Goal: Transaction & Acquisition: Book appointment/travel/reservation

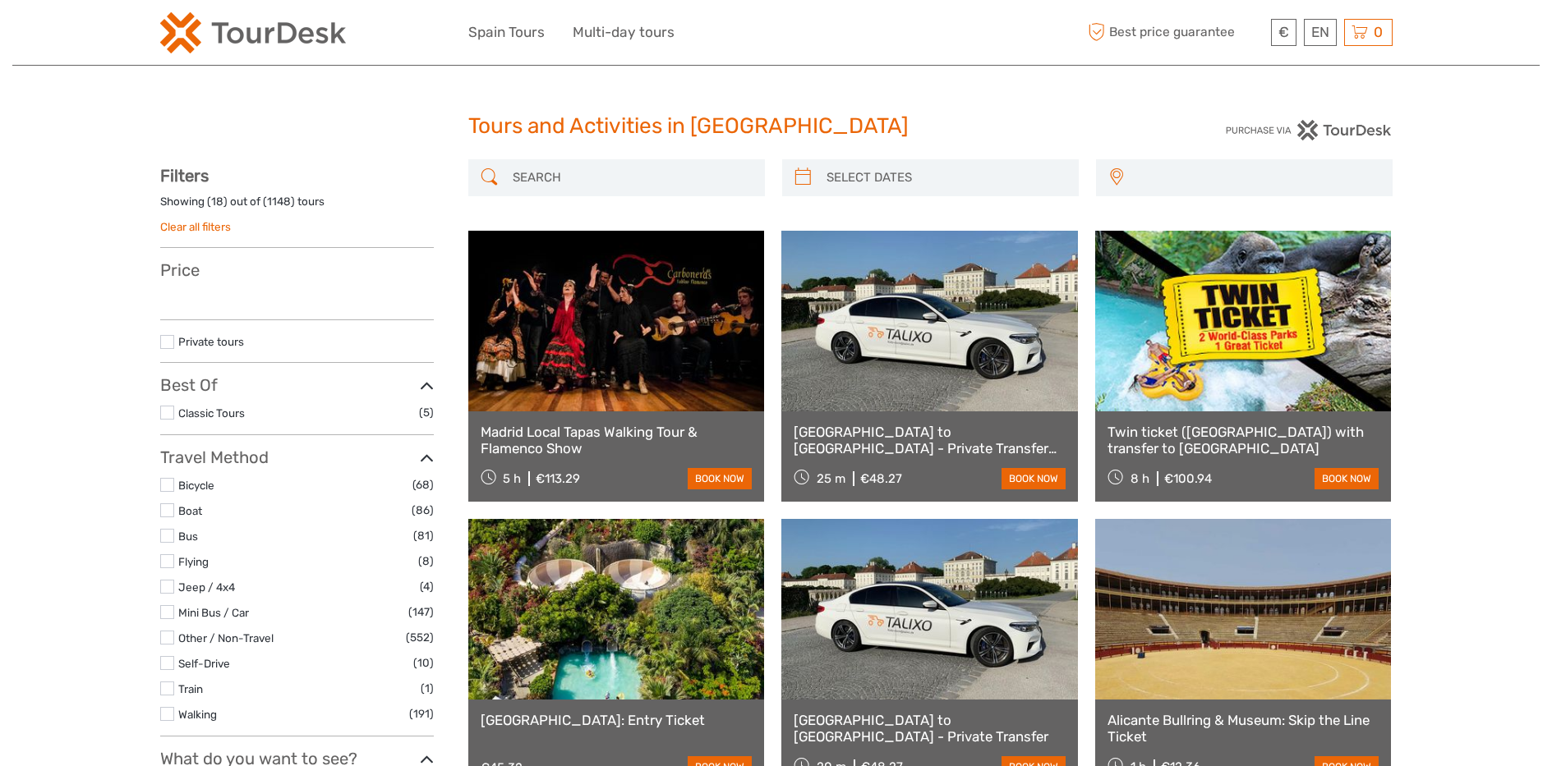
select select
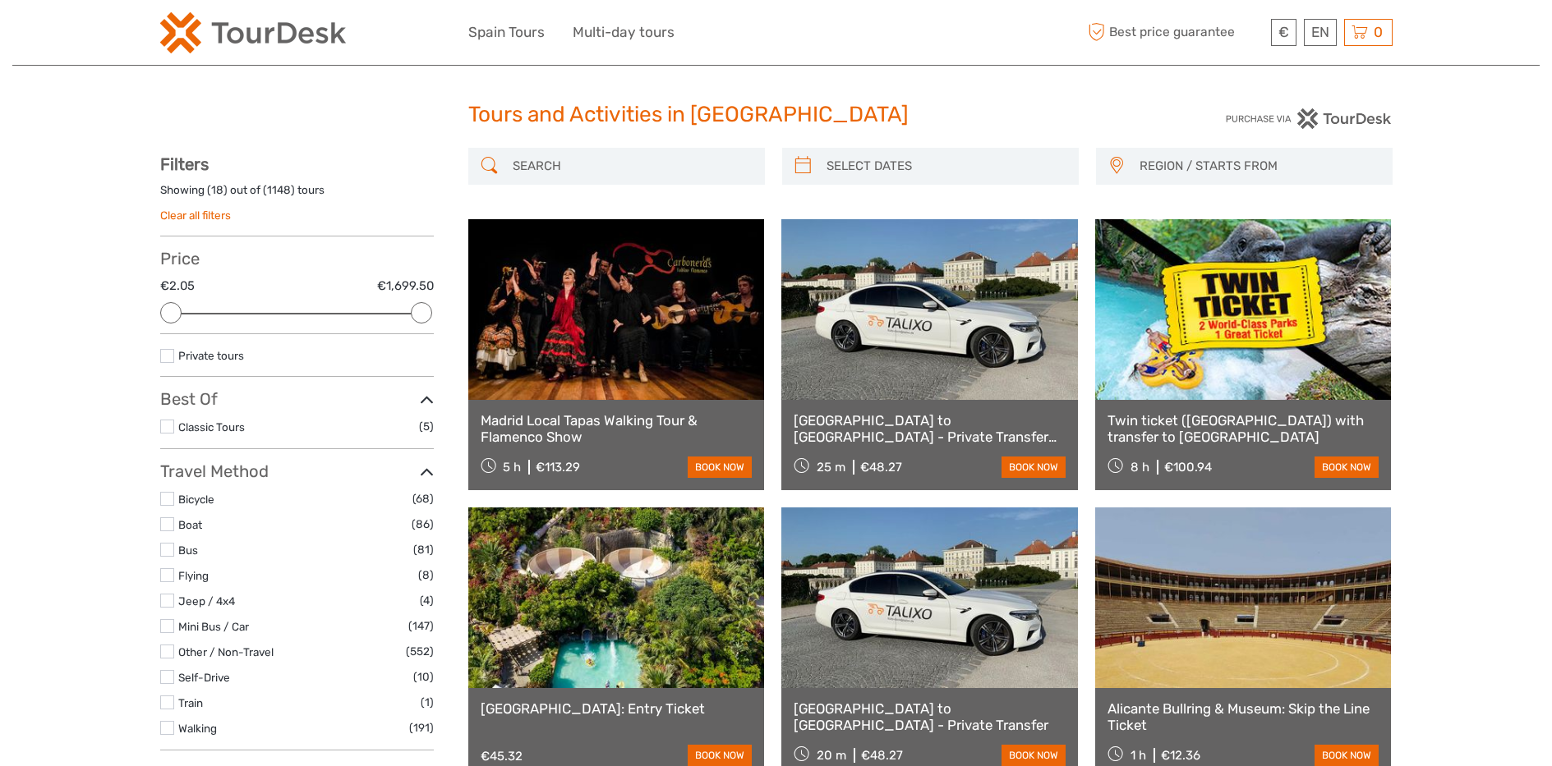
scroll to position [4, 0]
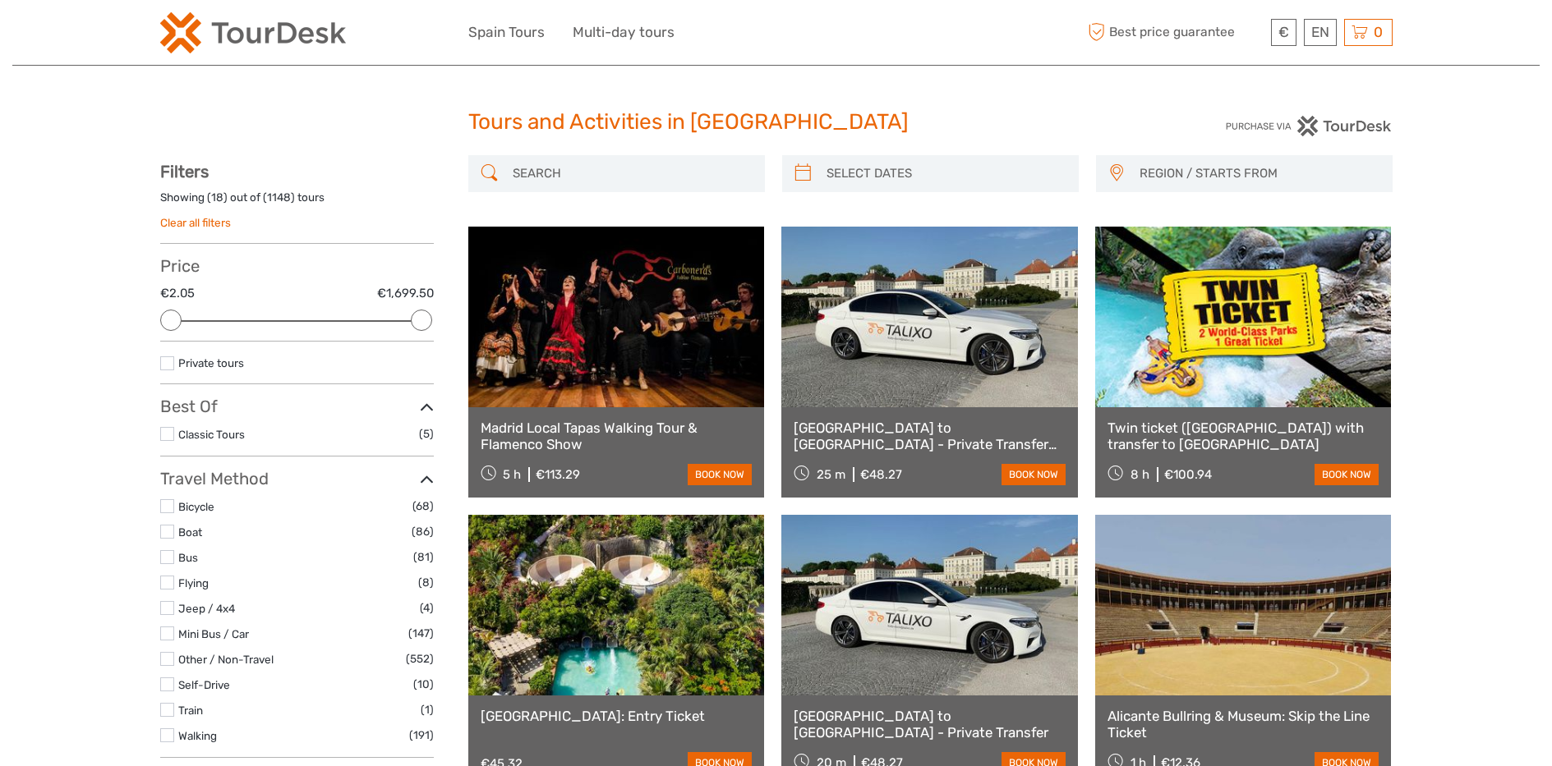
click at [869, 298] on link at bounding box center [929, 317] width 297 height 181
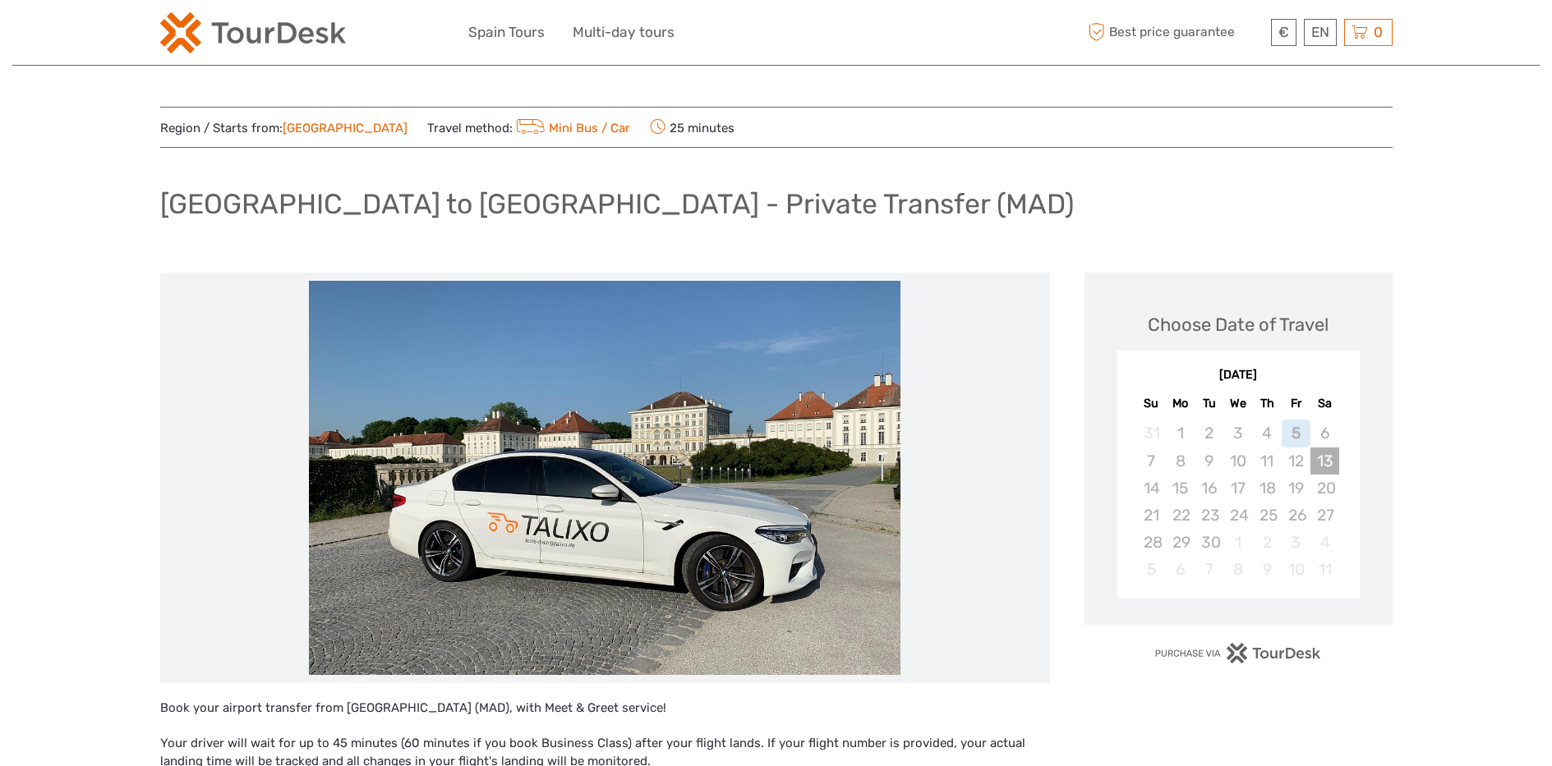
click at [1319, 449] on div "13" at bounding box center [1324, 461] width 29 height 27
click at [1303, 456] on div "12" at bounding box center [1296, 461] width 29 height 27
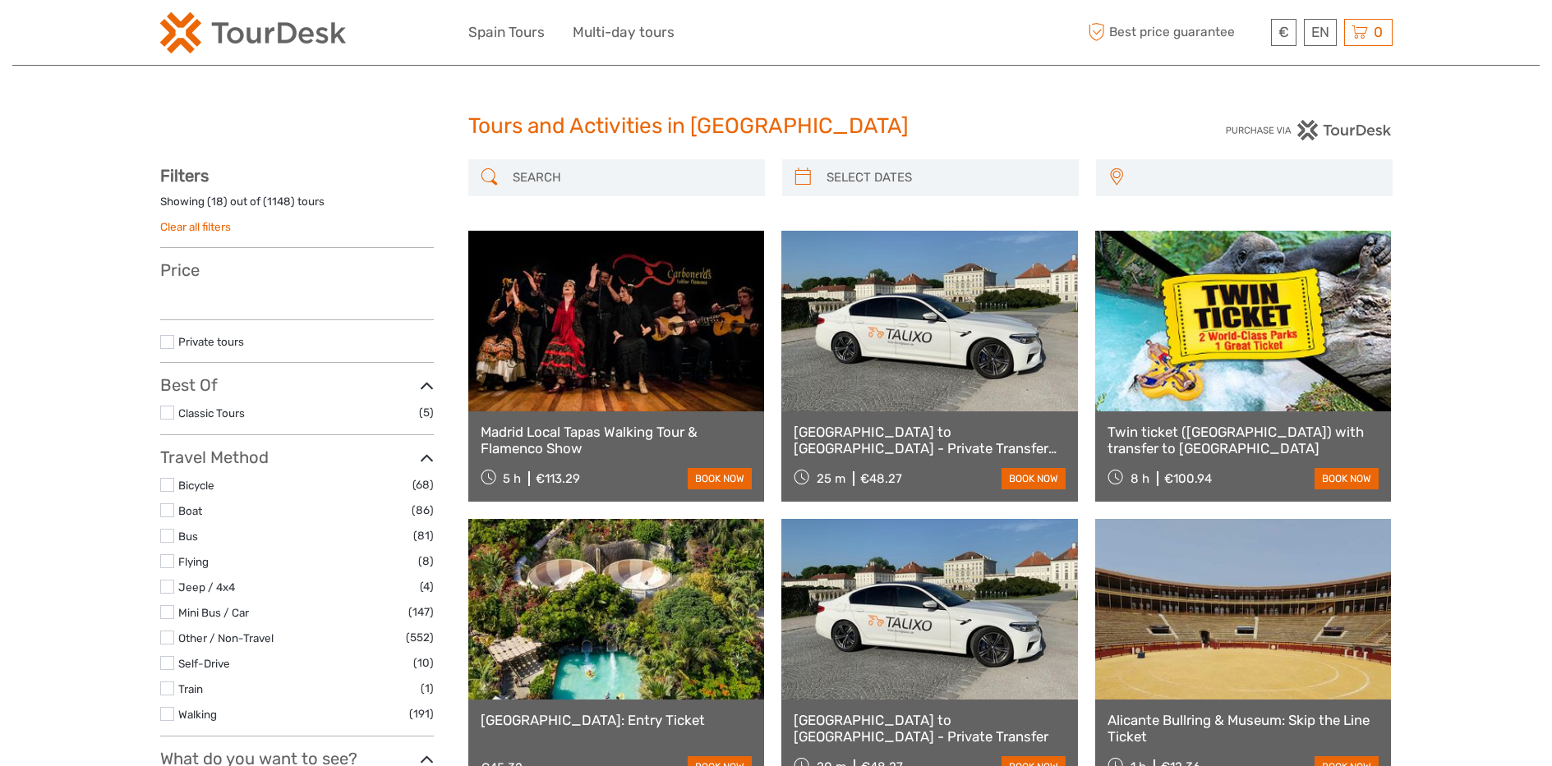
select select
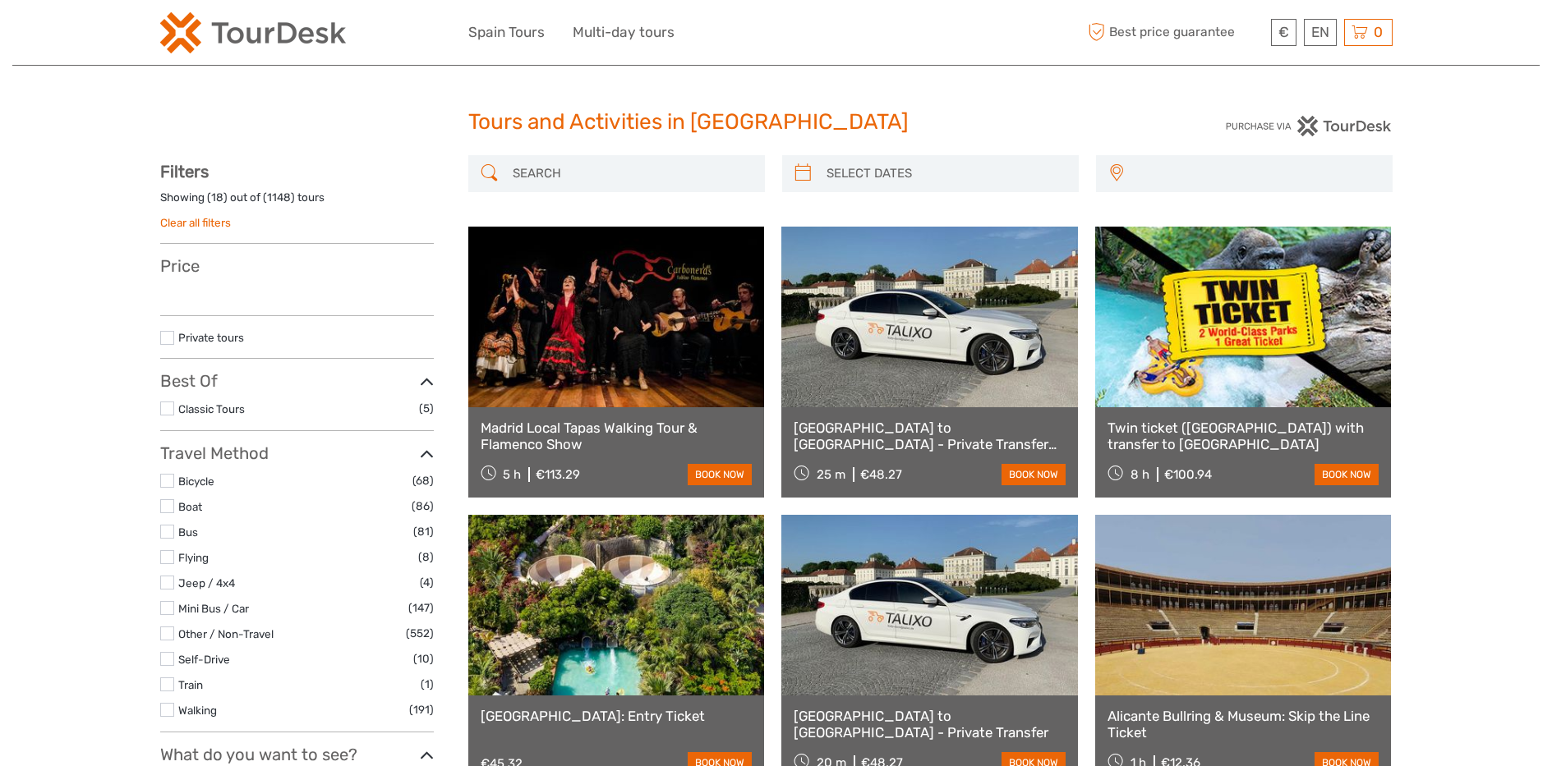
select select
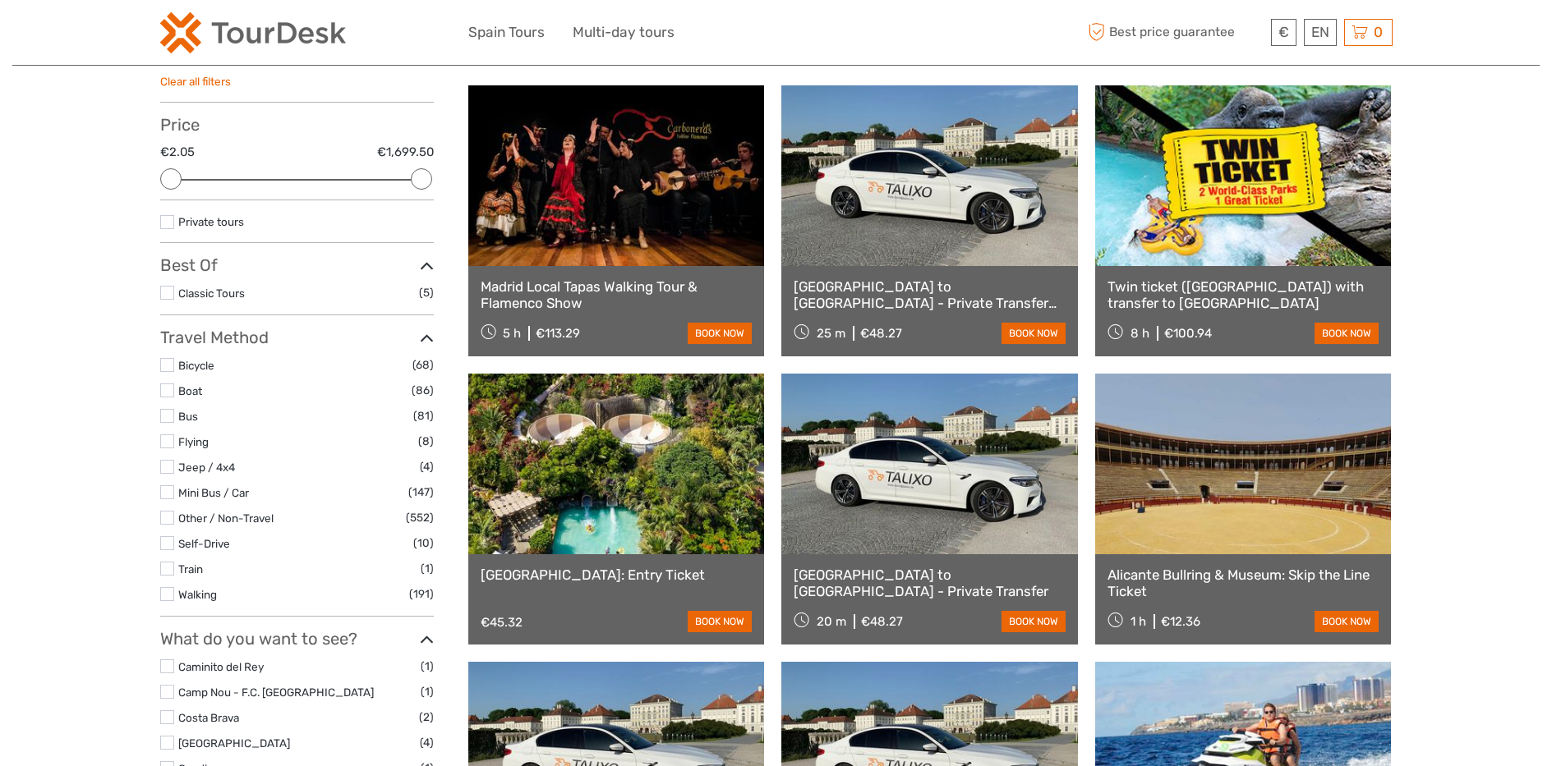
click at [885, 197] on link at bounding box center [929, 175] width 297 height 181
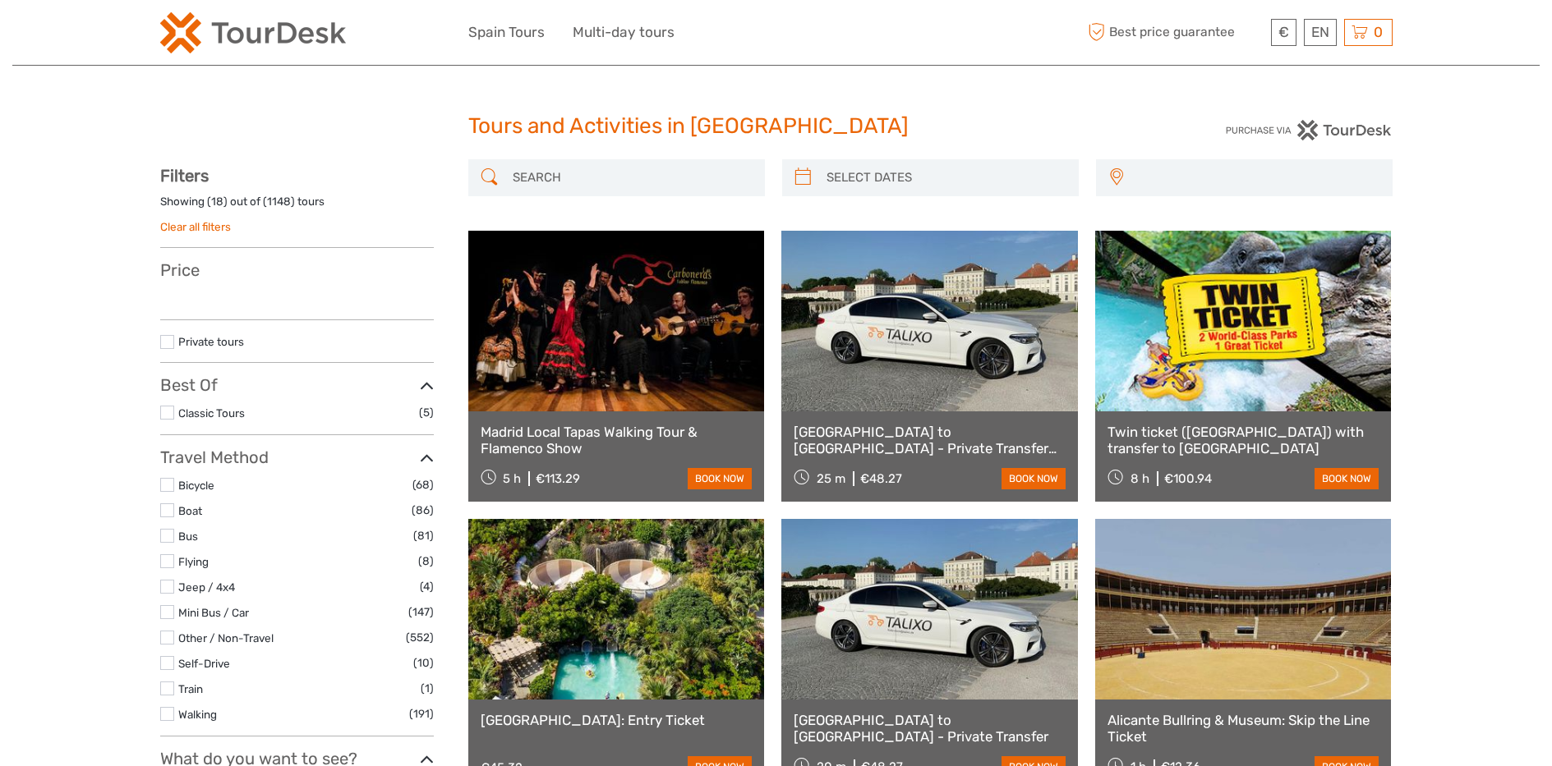
select select
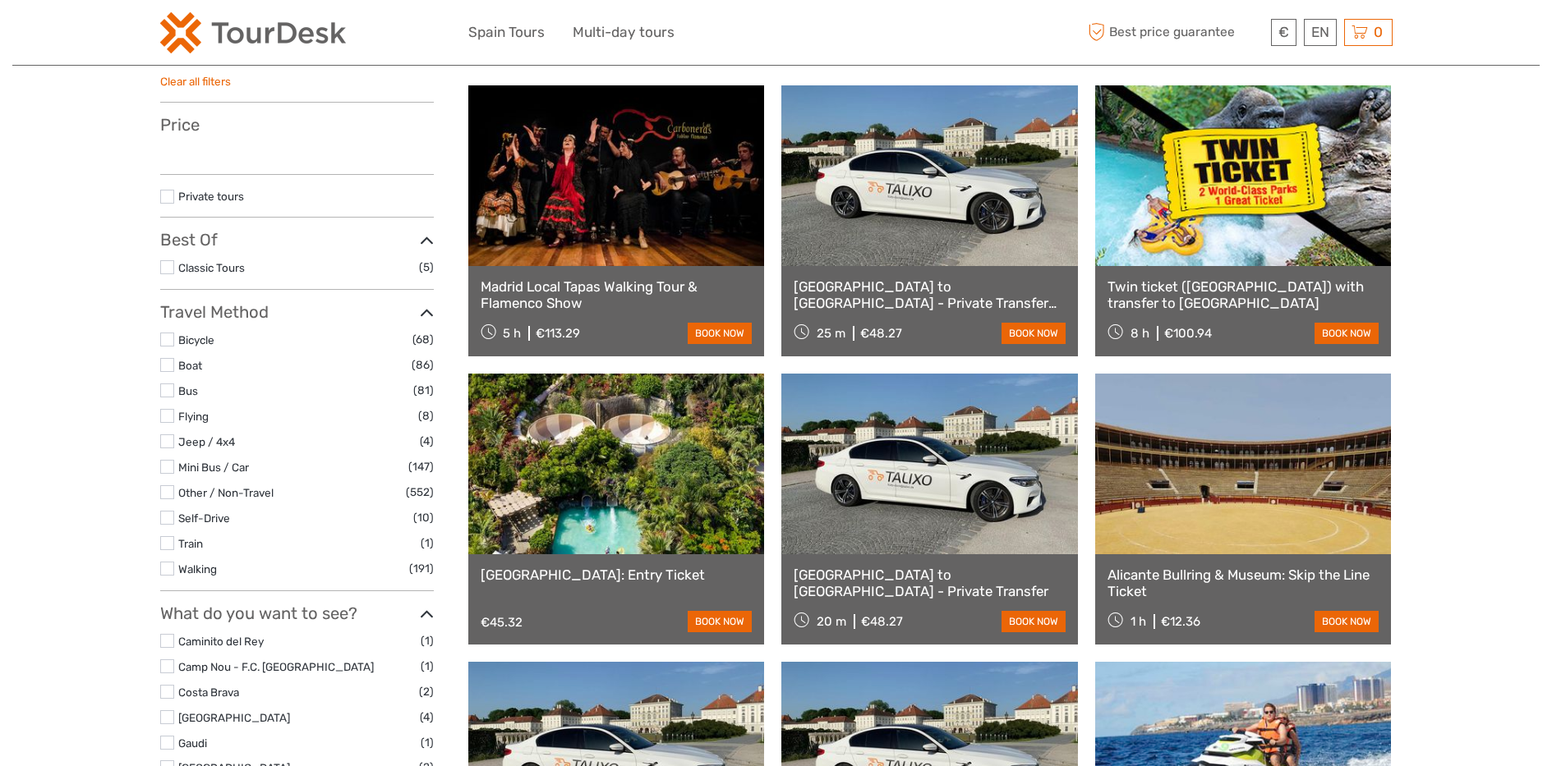
select select
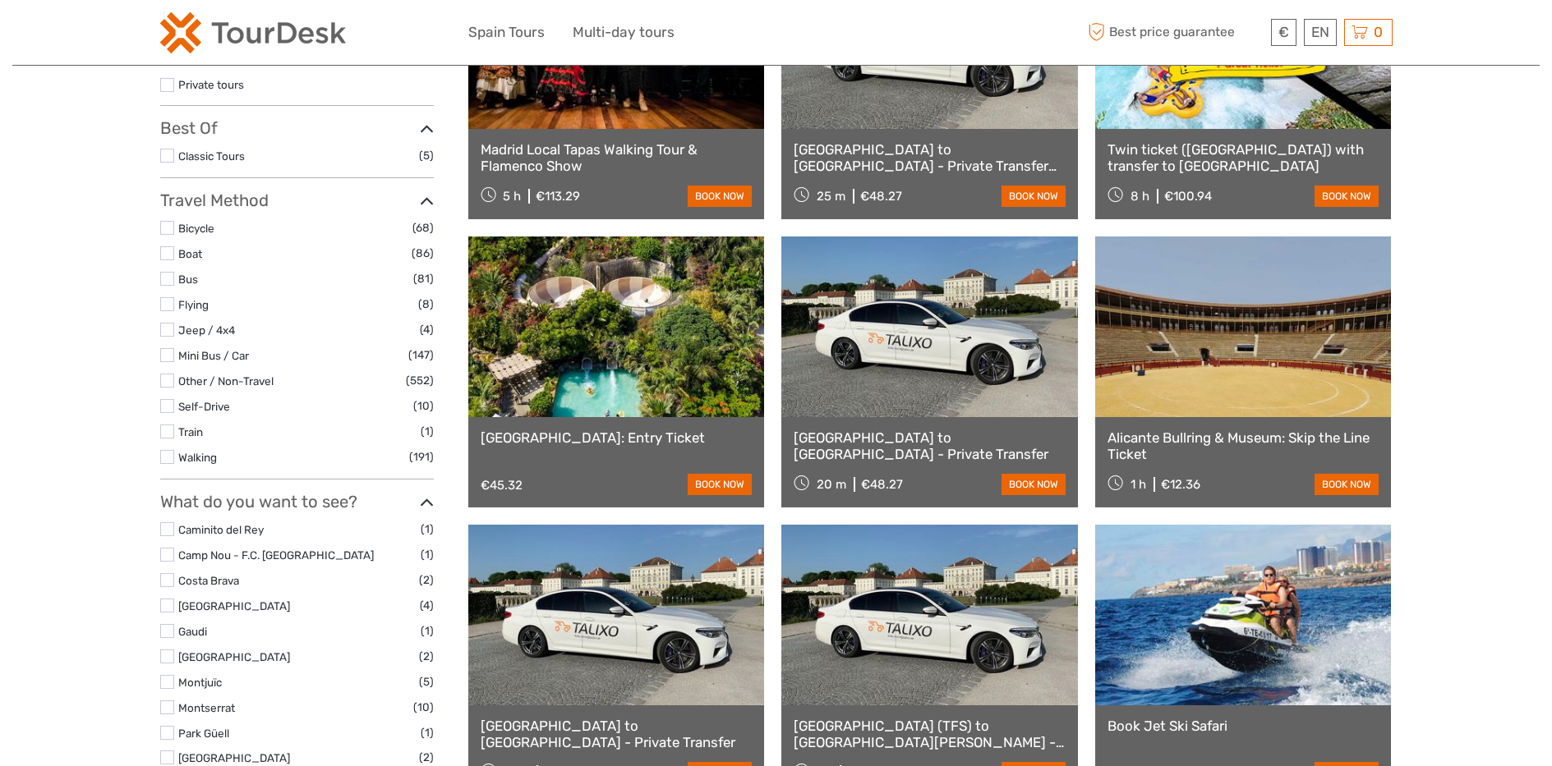
scroll to position [0, 0]
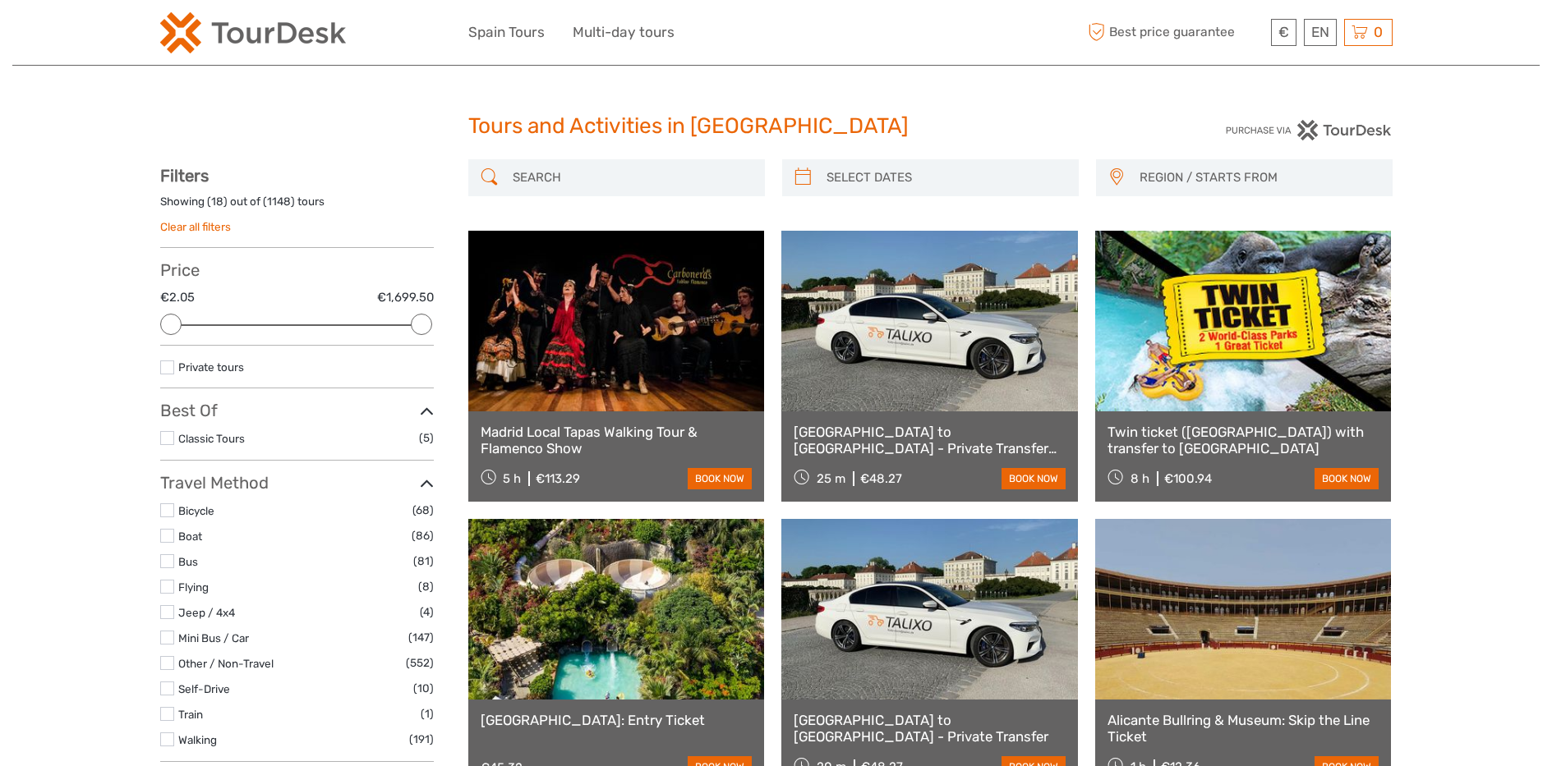
click at [568, 177] on input "search" at bounding box center [631, 177] width 251 height 29
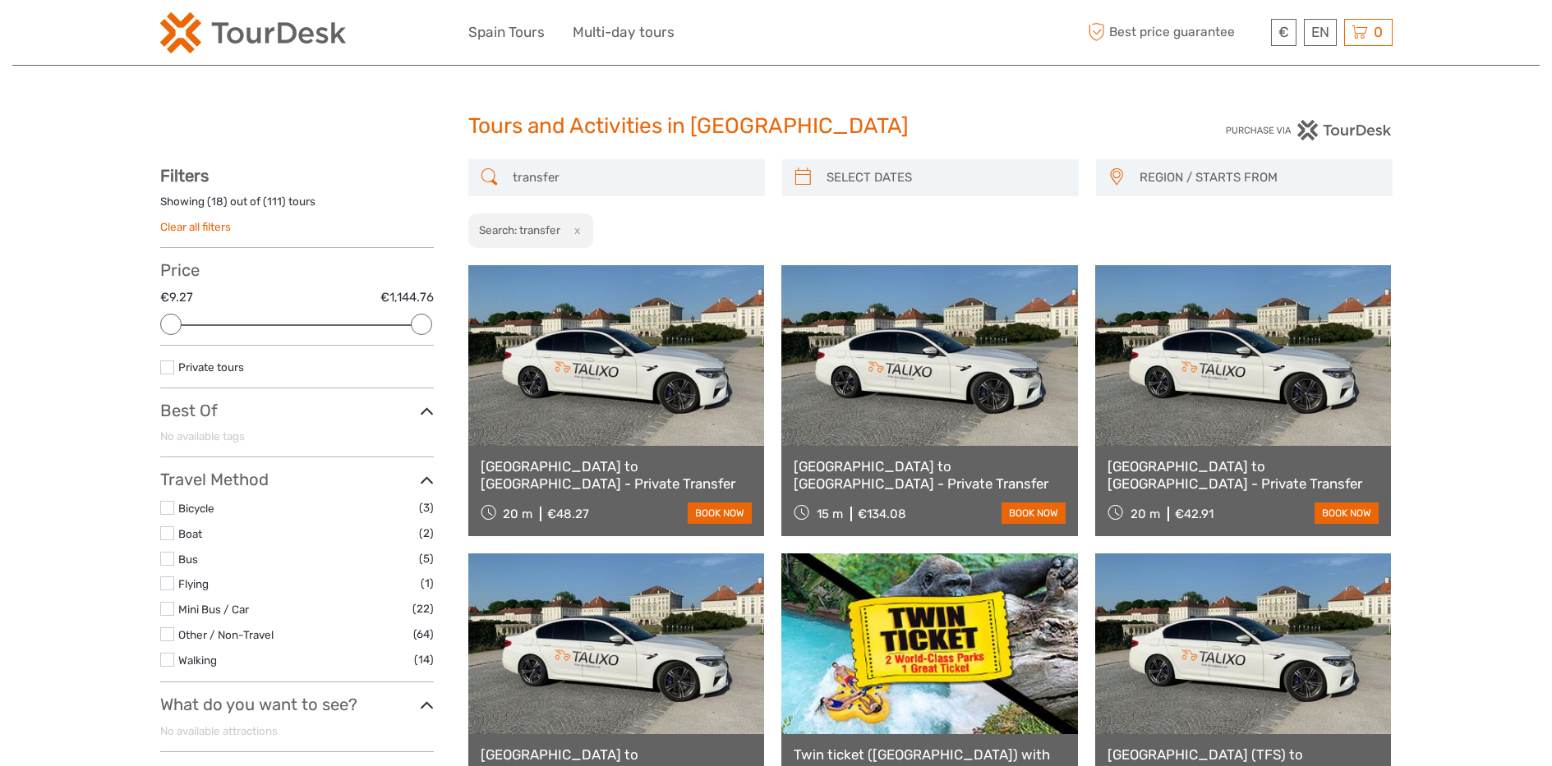
click at [668, 176] on input "transfer" at bounding box center [631, 177] width 251 height 29
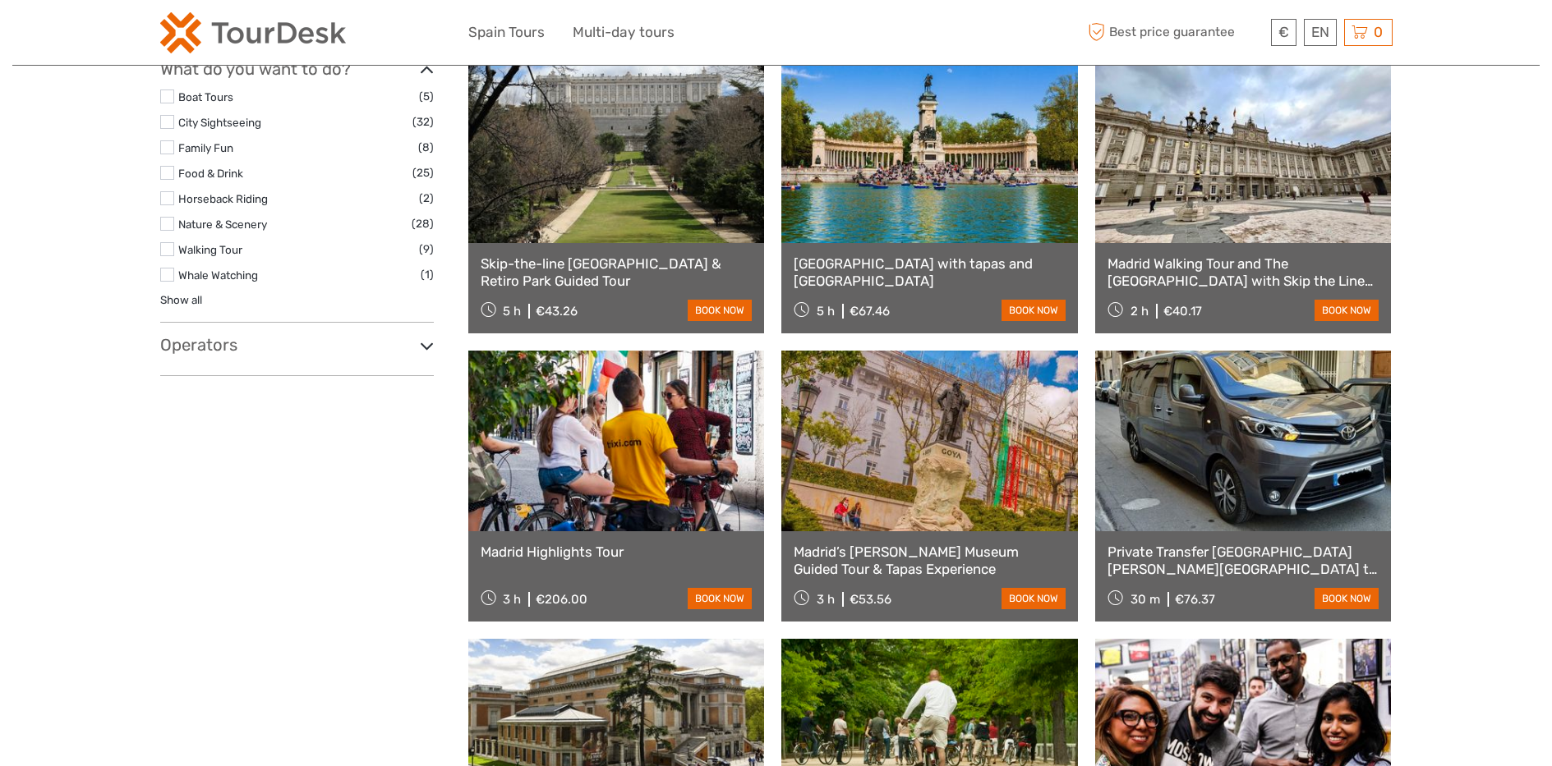
scroll to position [835, 0]
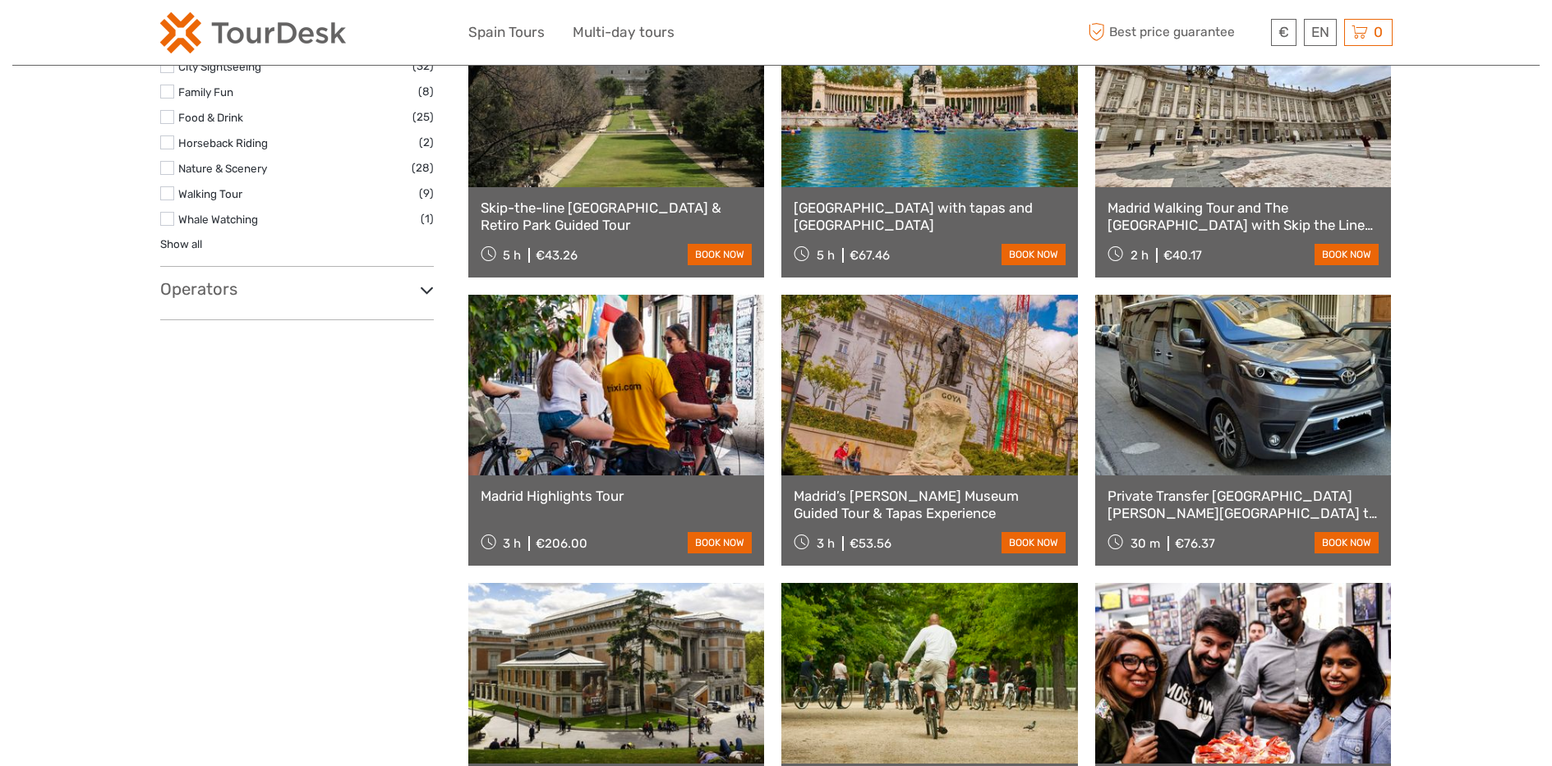
type input "transfer madrid"
click at [1224, 389] on link at bounding box center [1243, 385] width 297 height 181
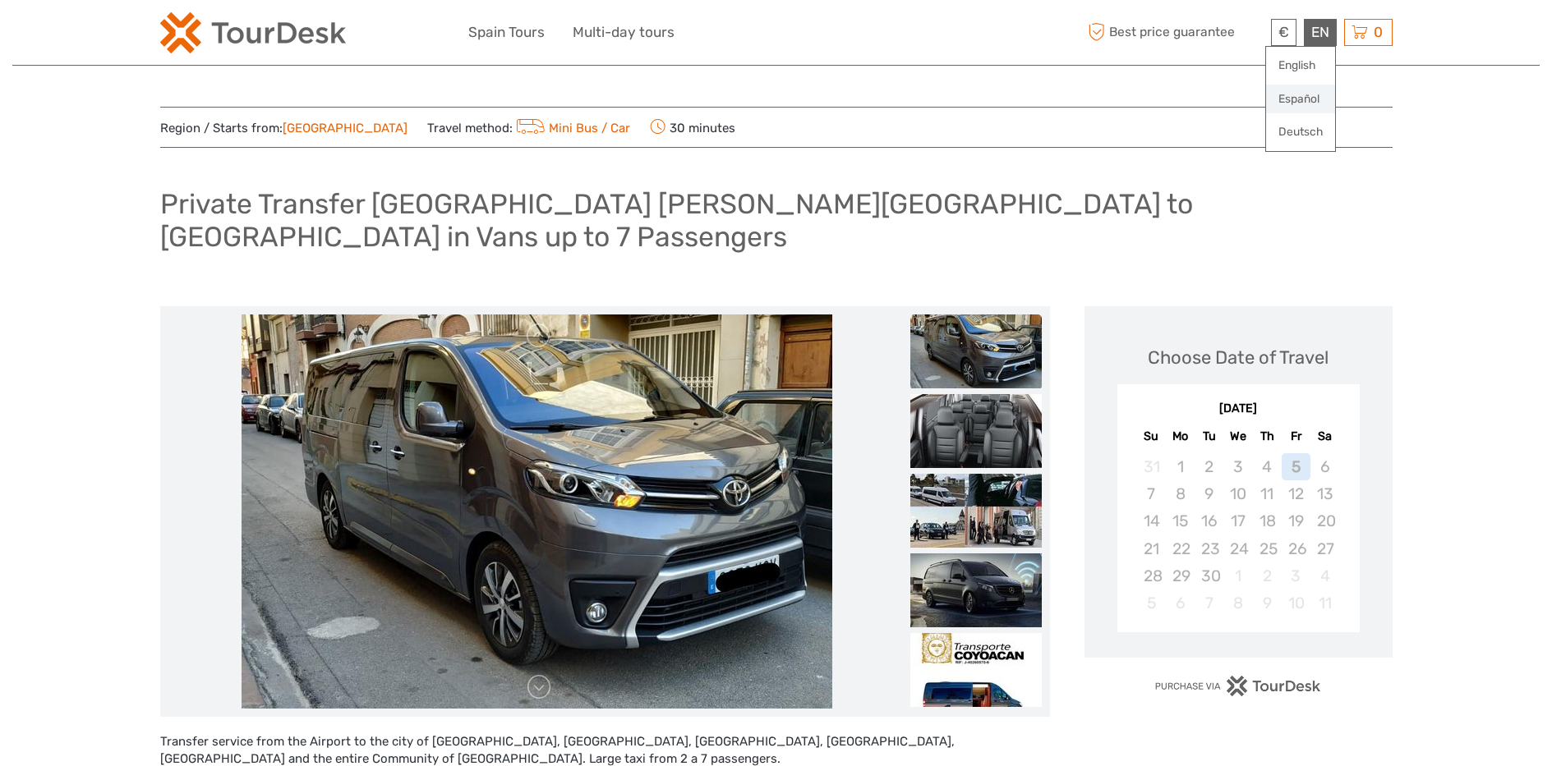
click at [1303, 97] on link "Español" at bounding box center [1300, 100] width 69 height 30
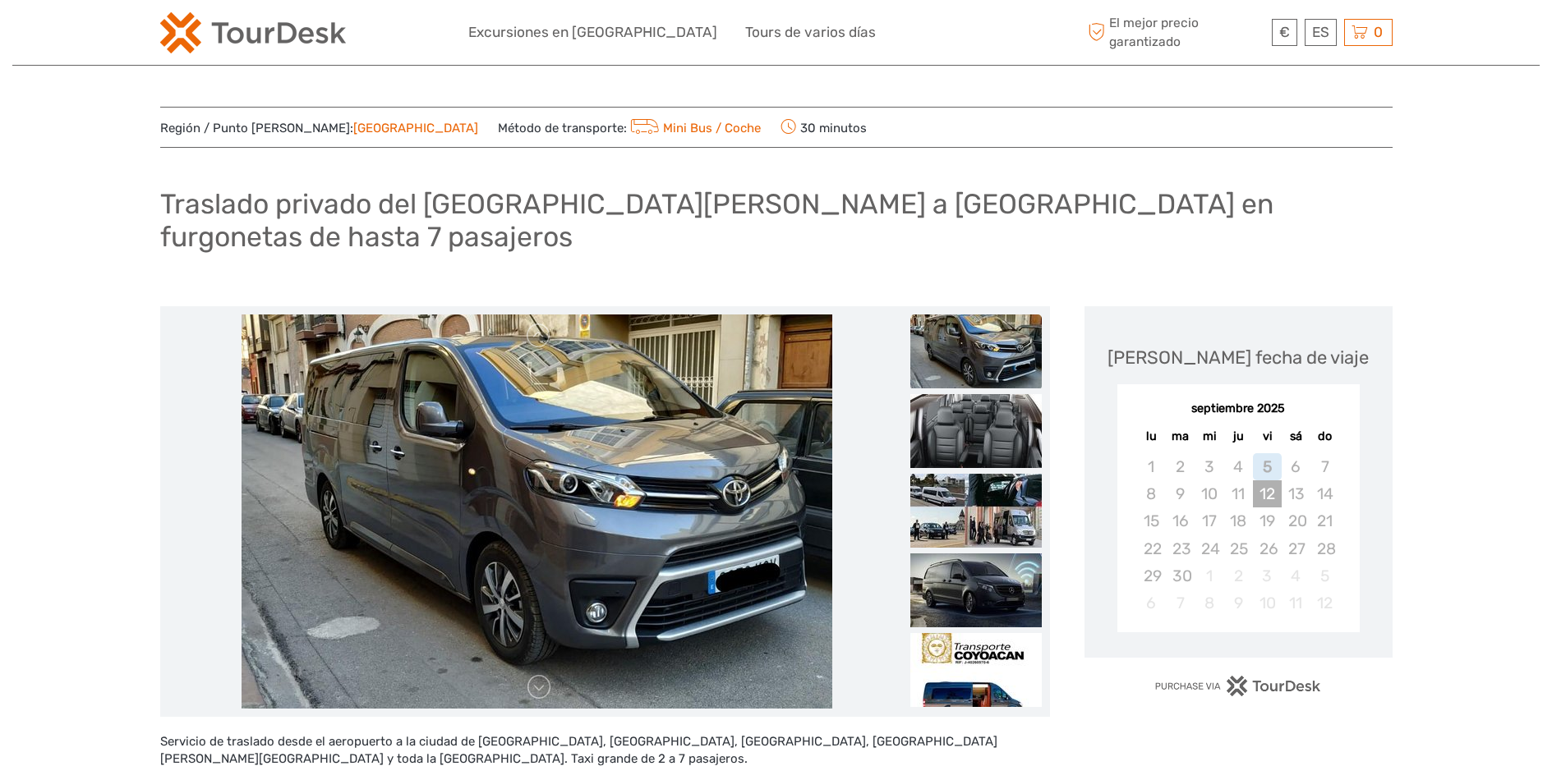
click at [1266, 481] on div "12" at bounding box center [1267, 494] width 29 height 27
click at [1266, 508] on div "19" at bounding box center [1267, 521] width 29 height 27
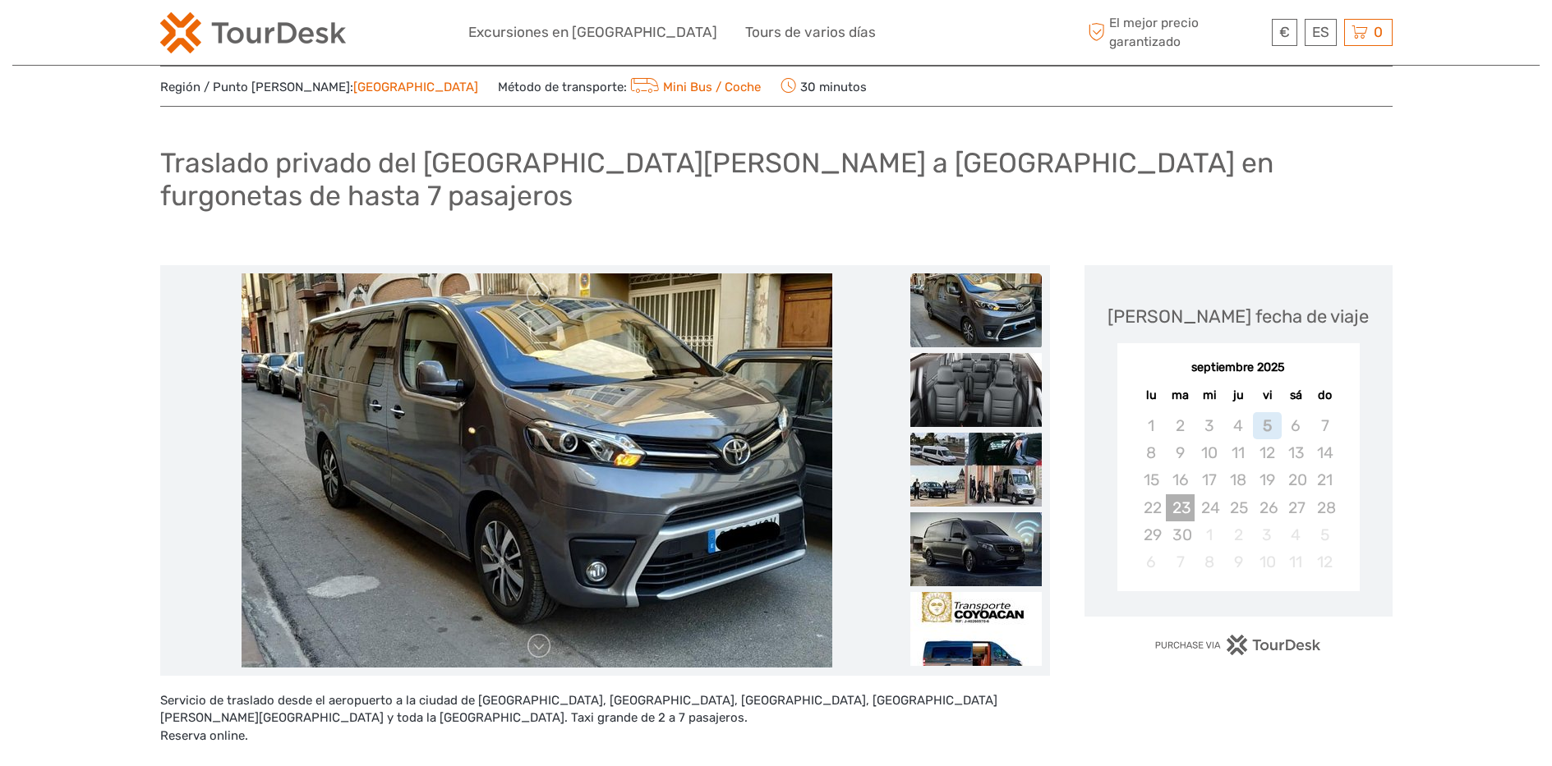
scroll to position [44, 0]
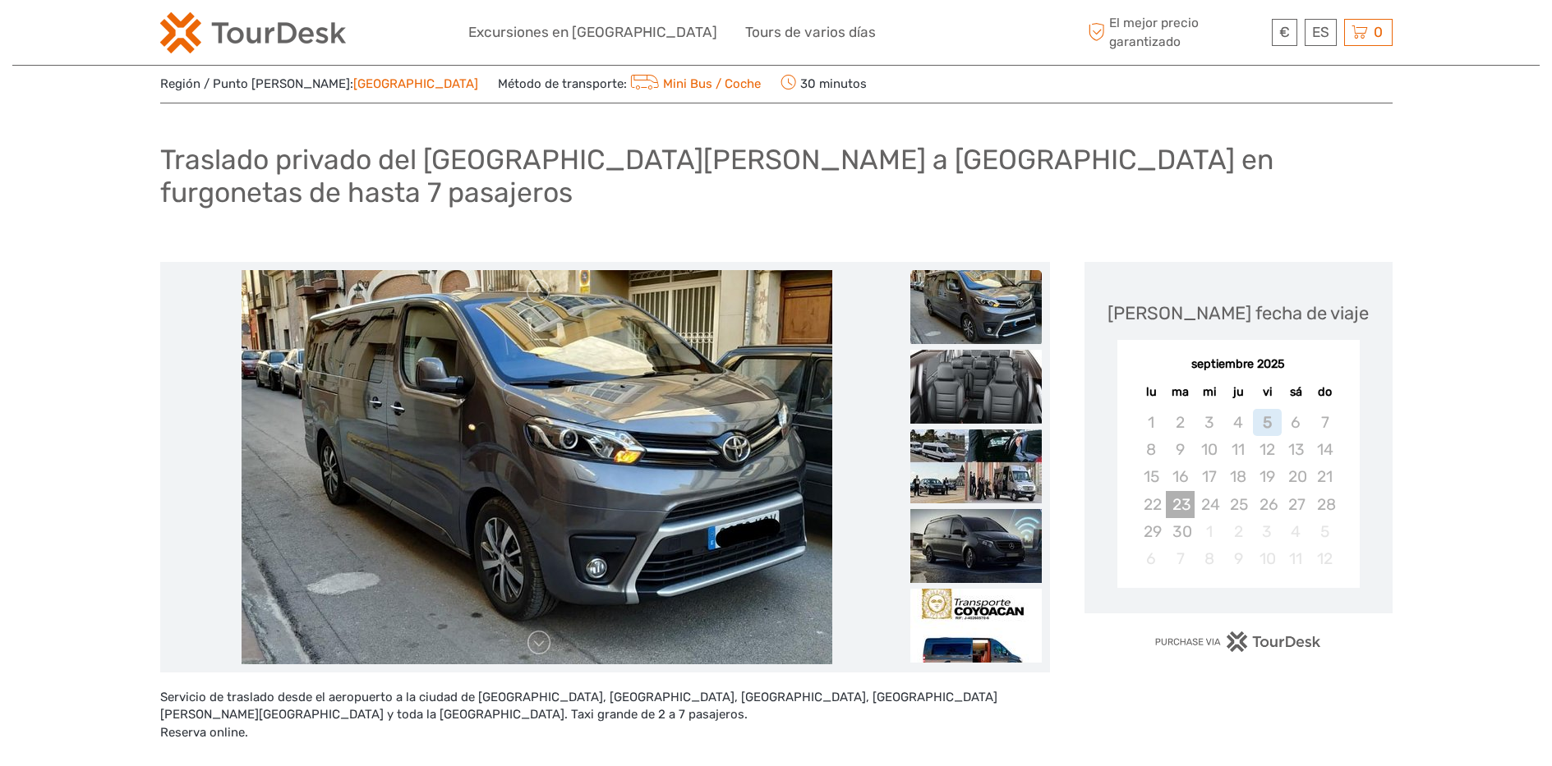
click at [1174, 491] on div "23" at bounding box center [1180, 504] width 29 height 27
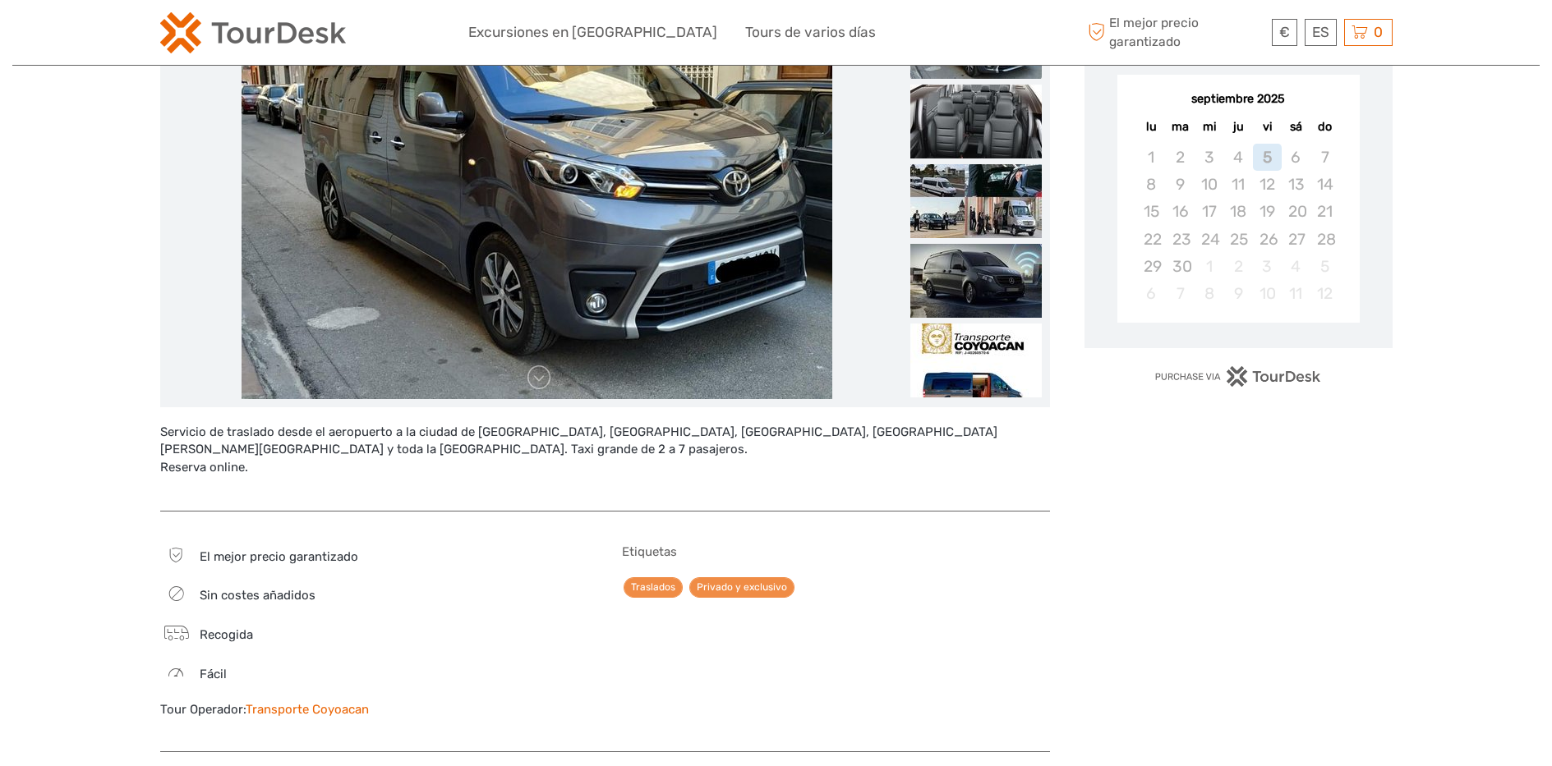
scroll to position [313, 0]
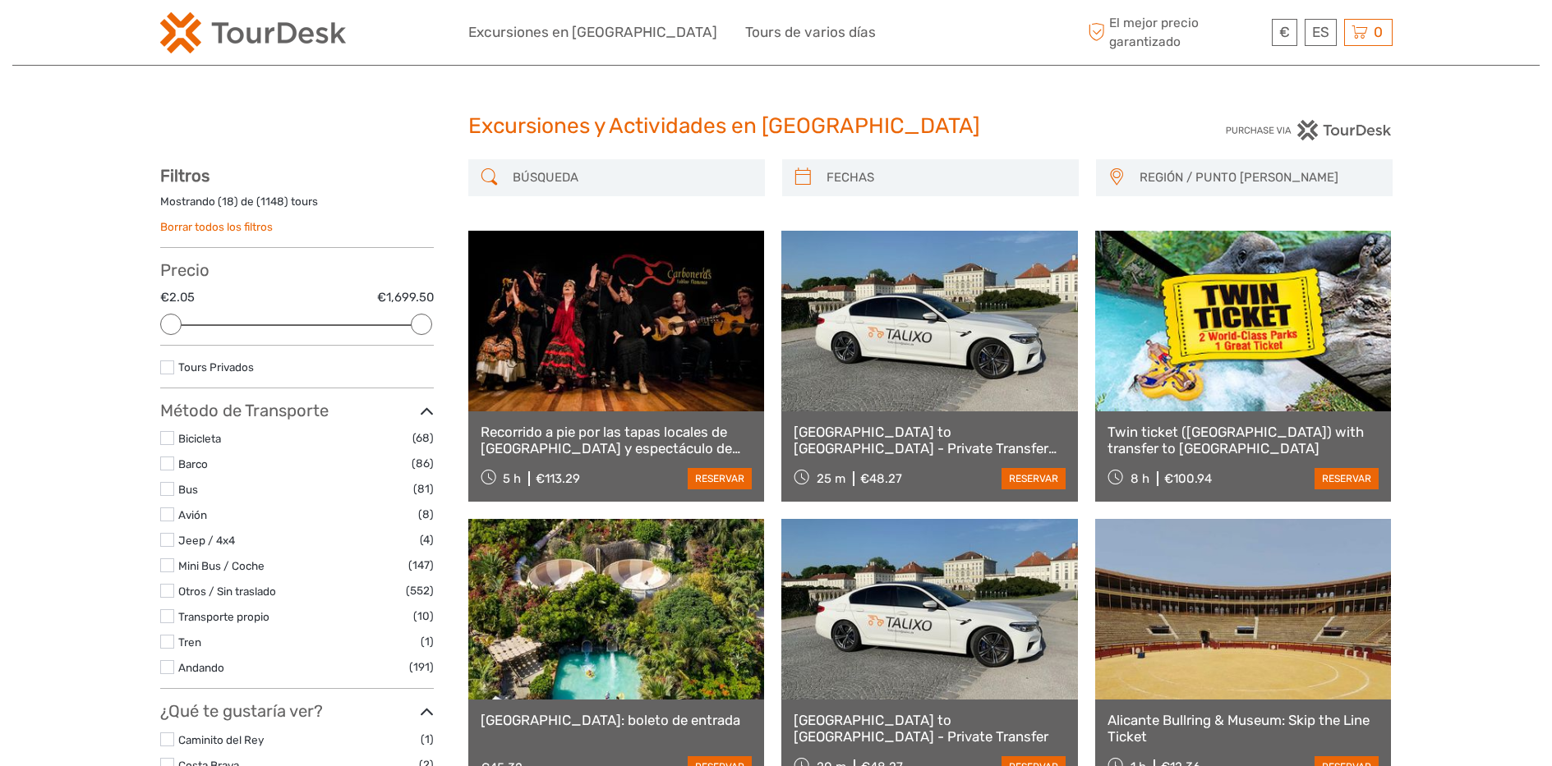
select select
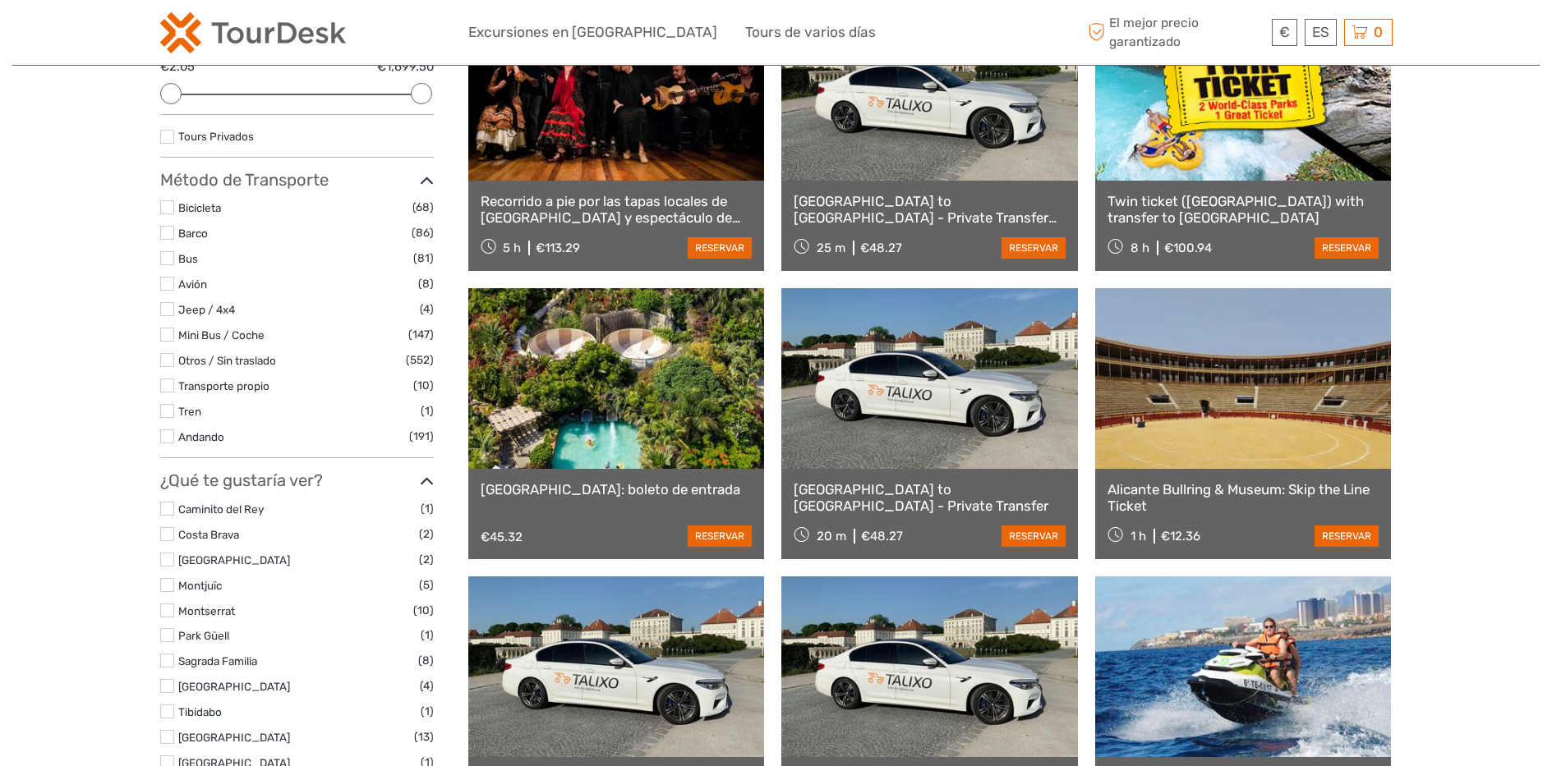
scroll to position [239, 0]
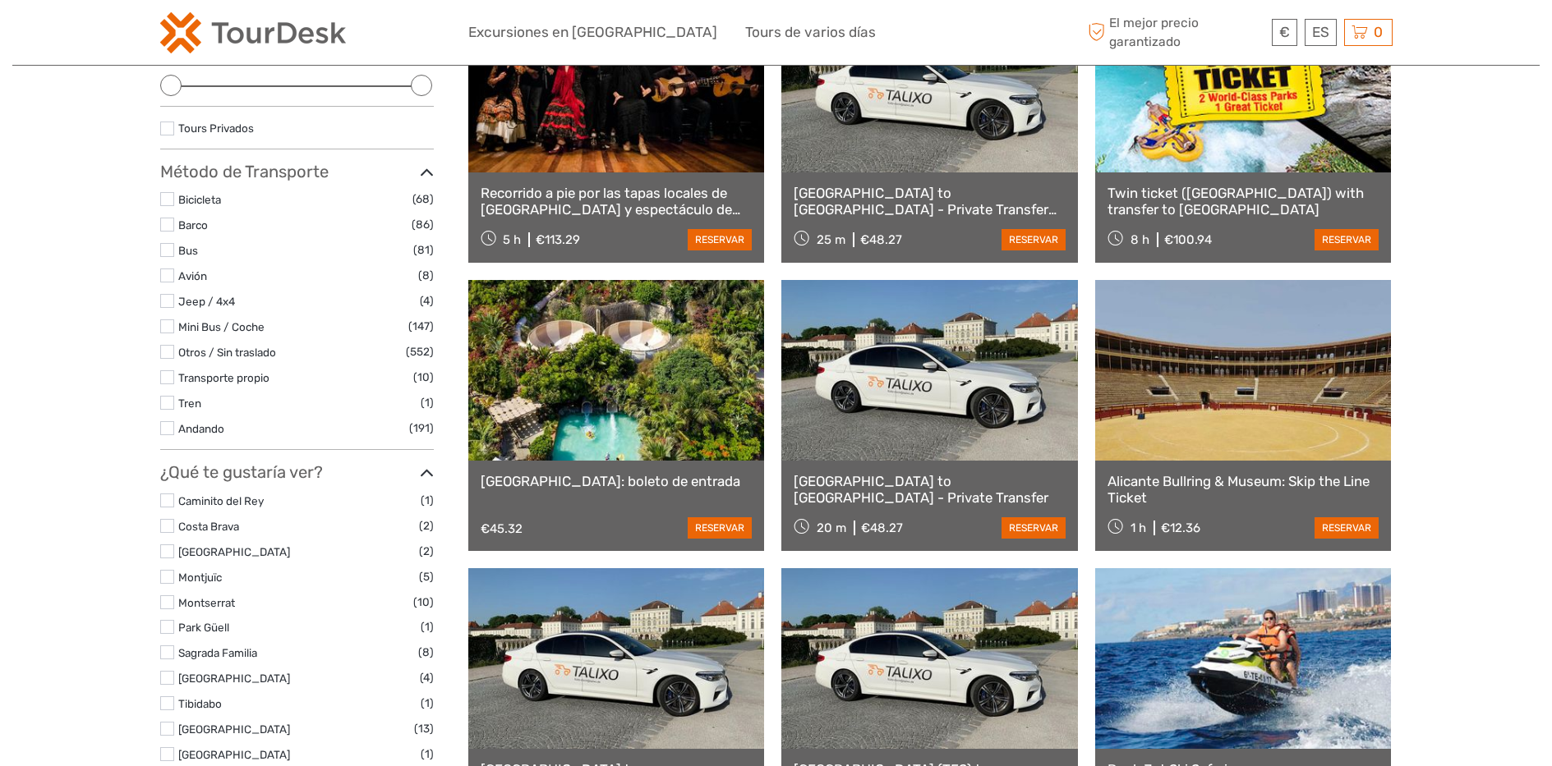
click at [532, 378] on link at bounding box center [616, 370] width 297 height 181
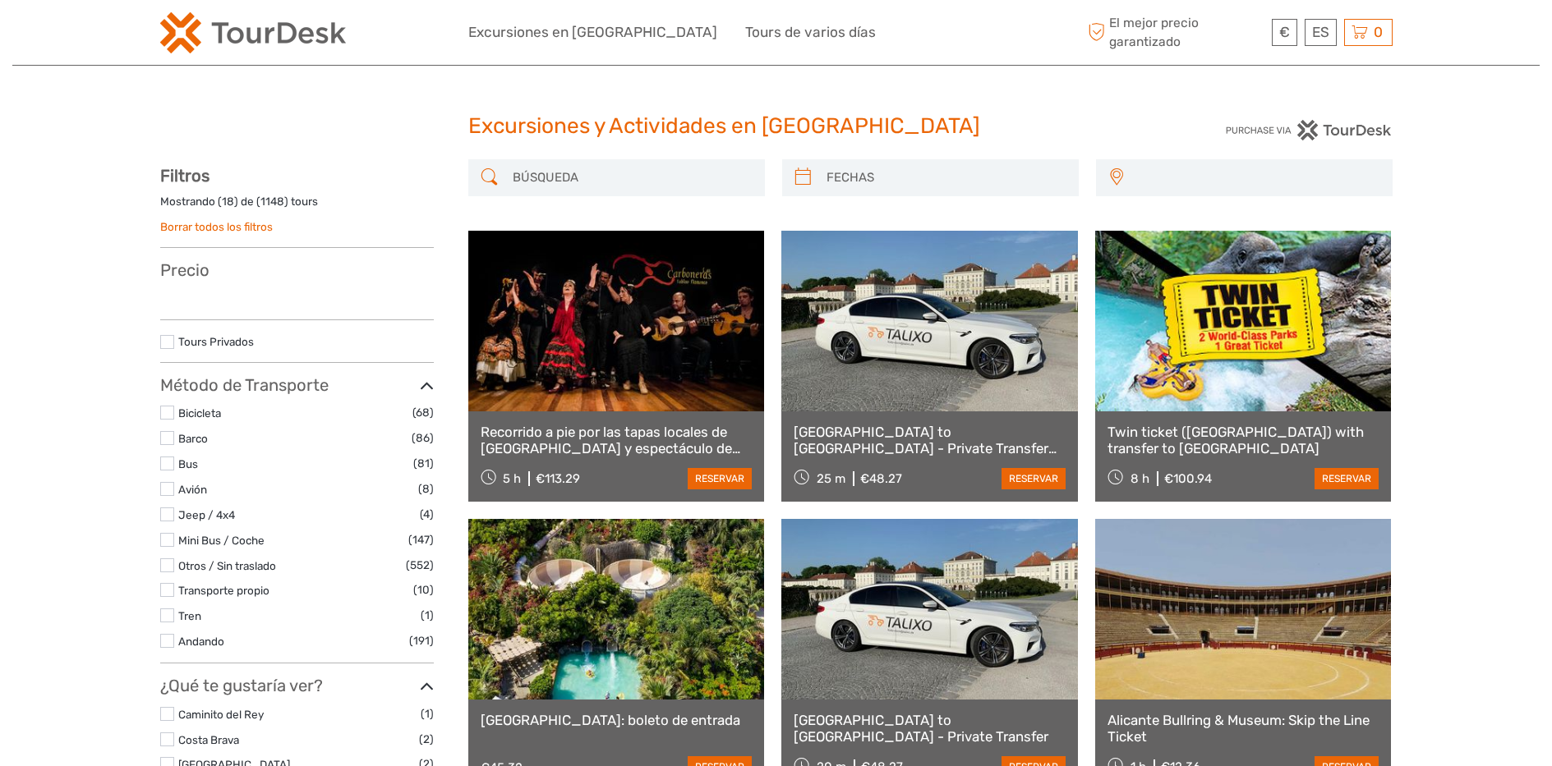
select select
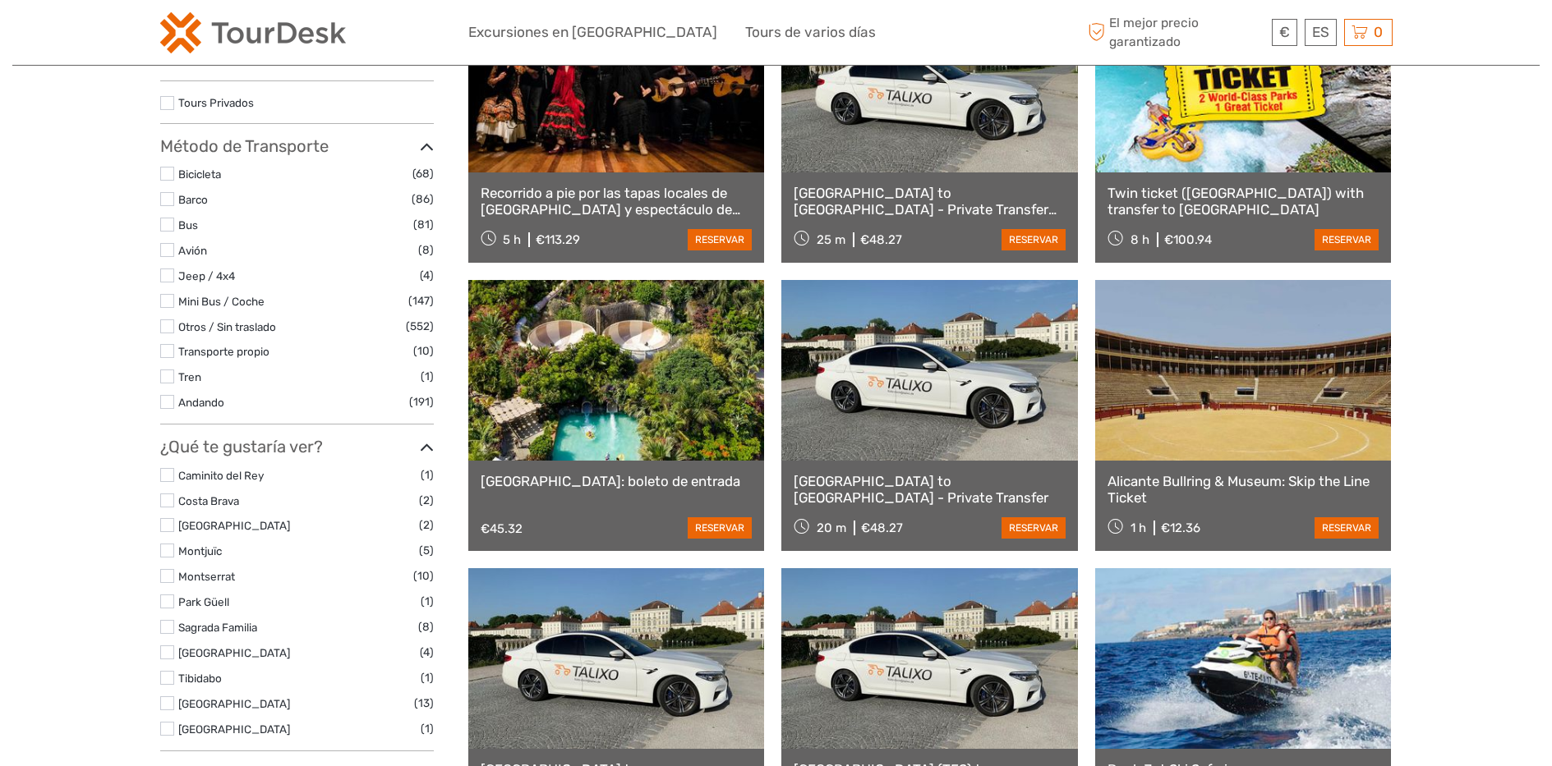
select select
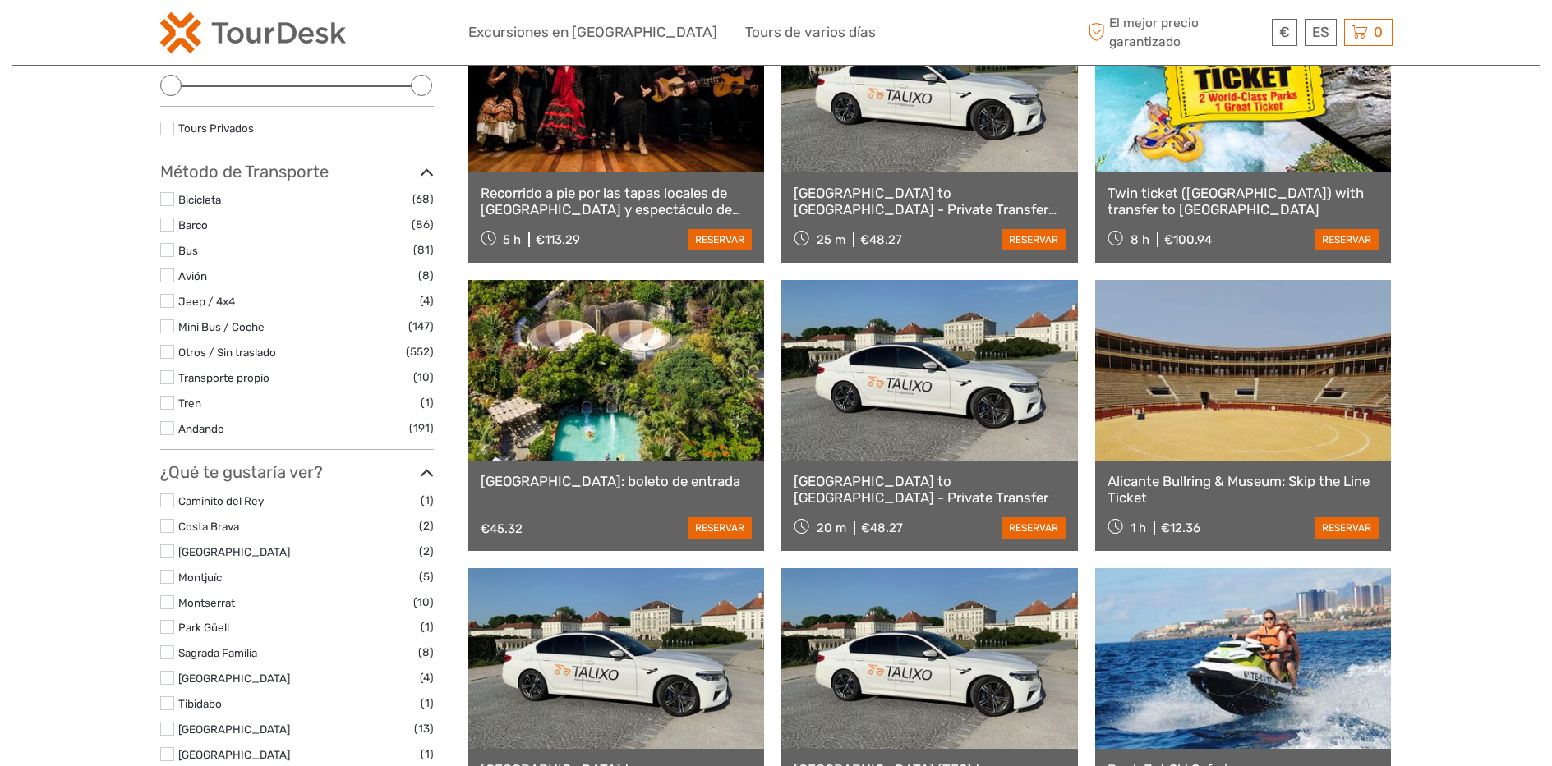
scroll to position [0, 0]
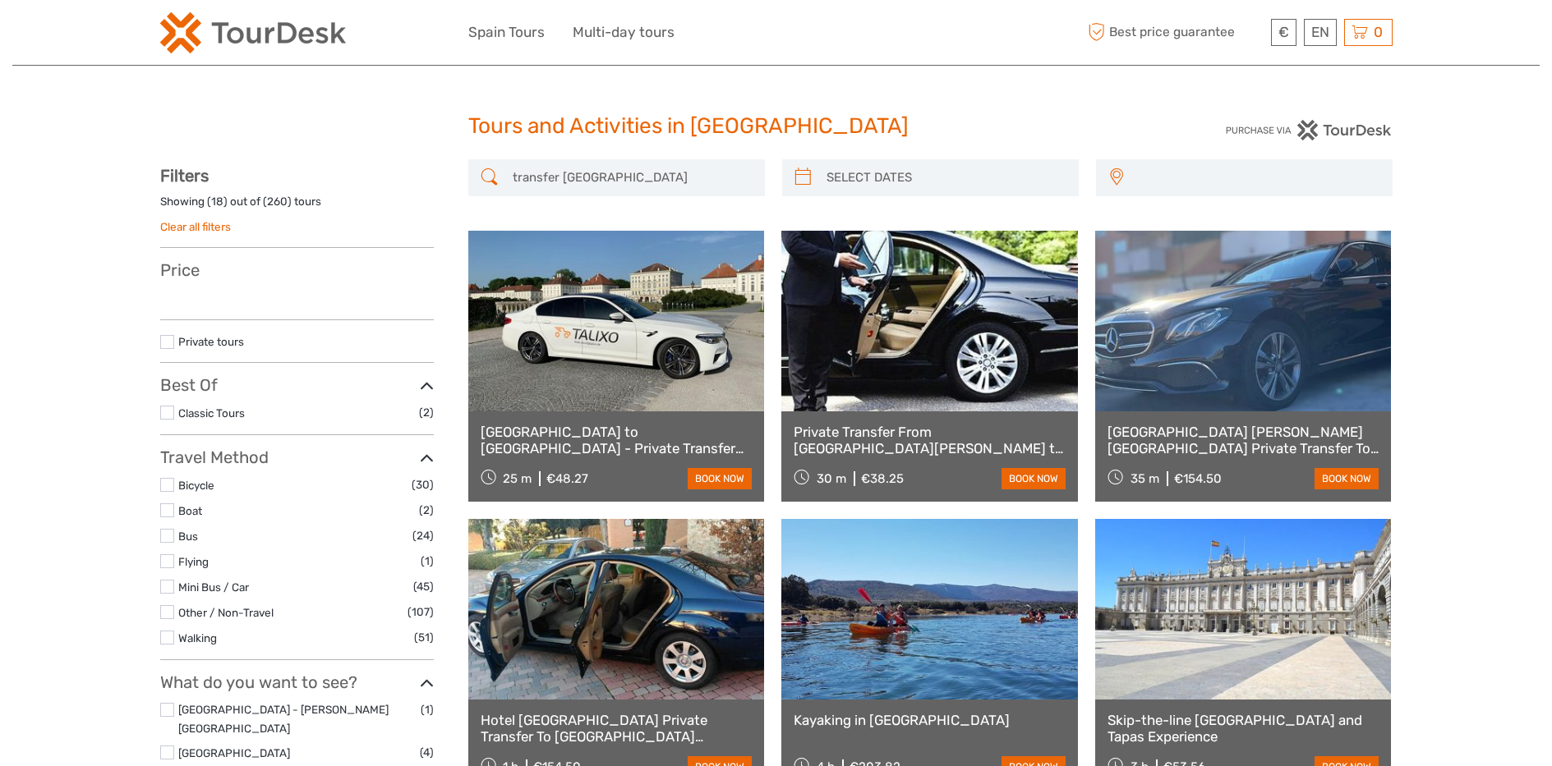
select select
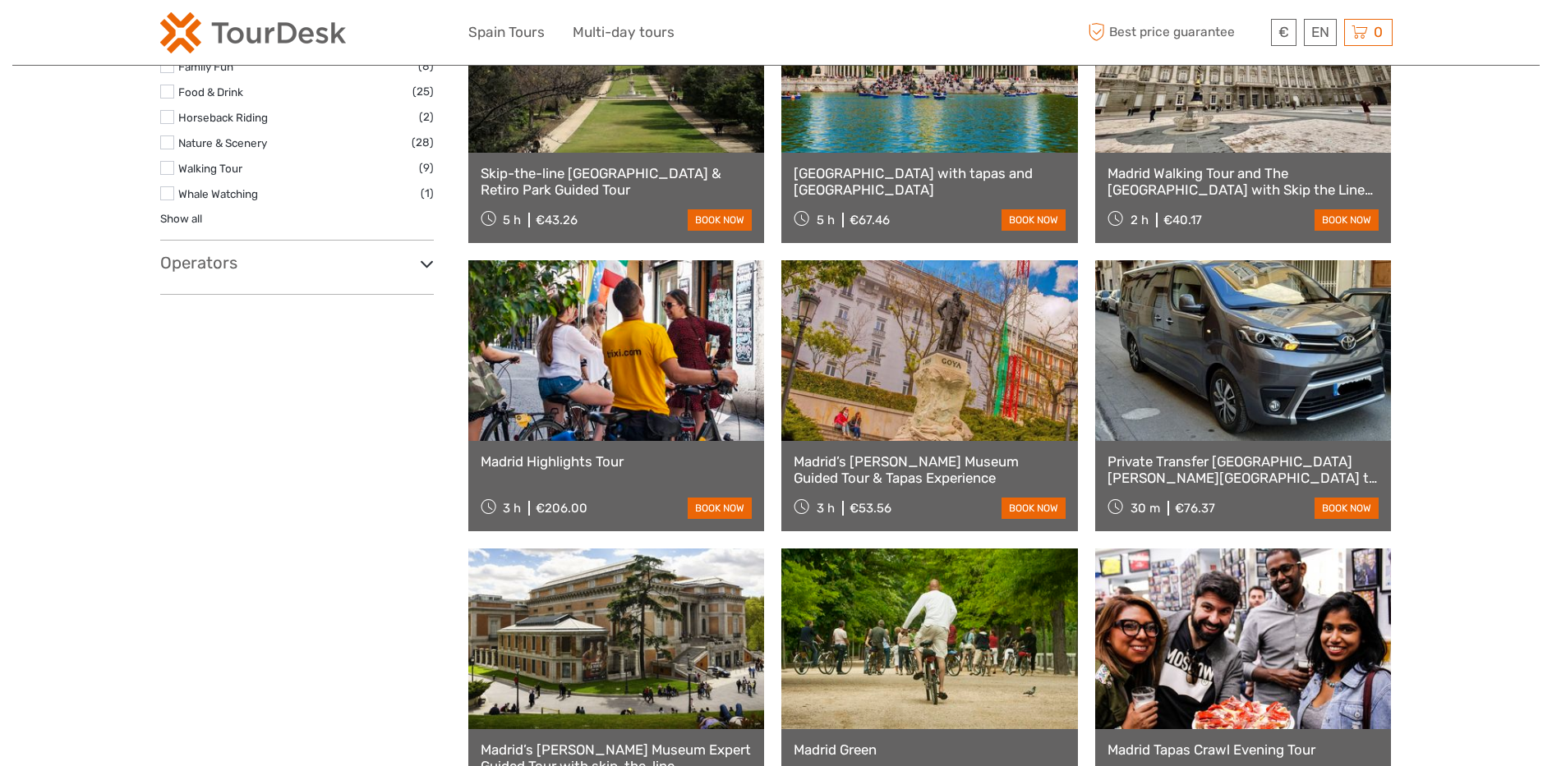
select select
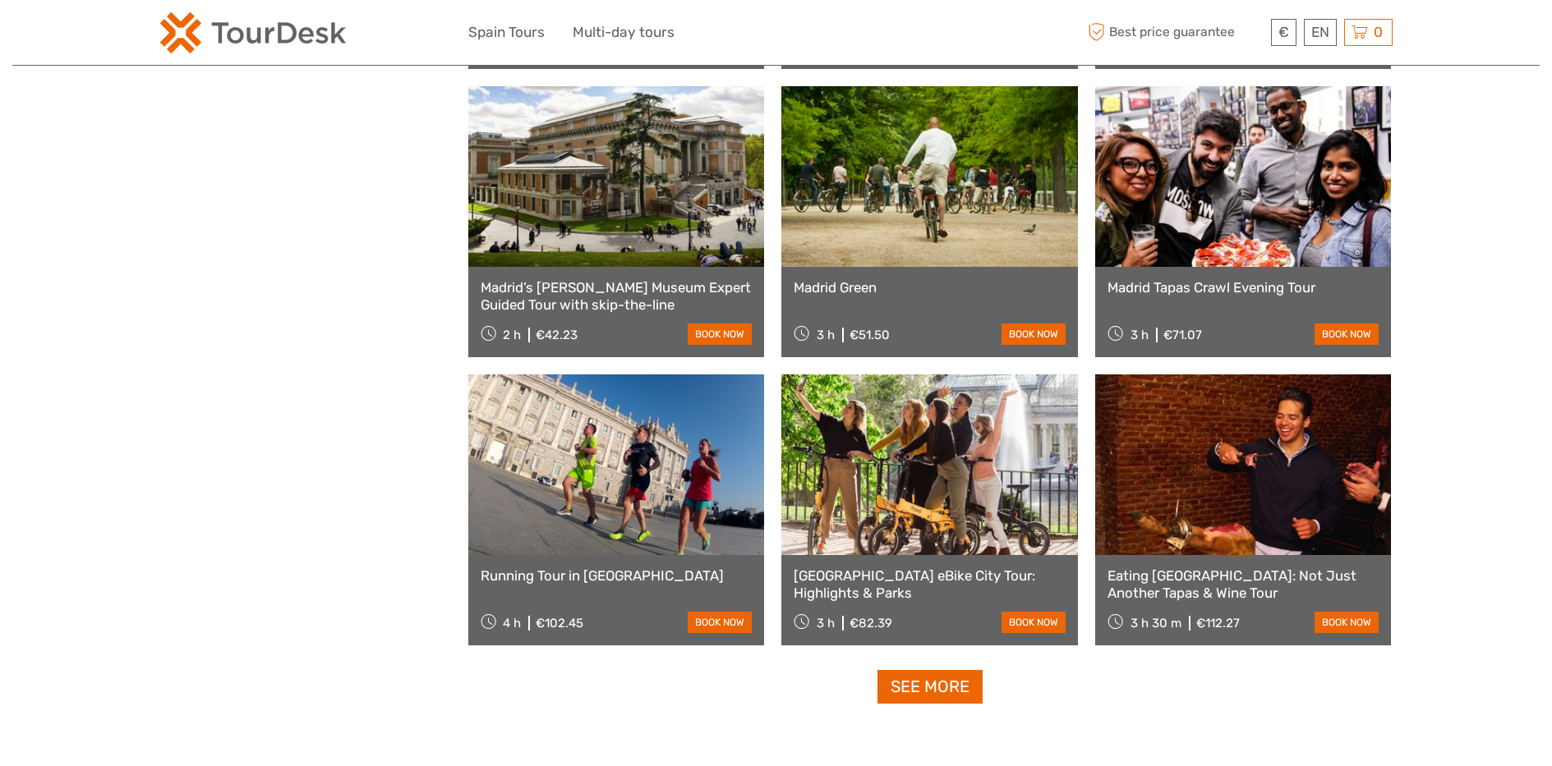
scroll to position [1593, 0]
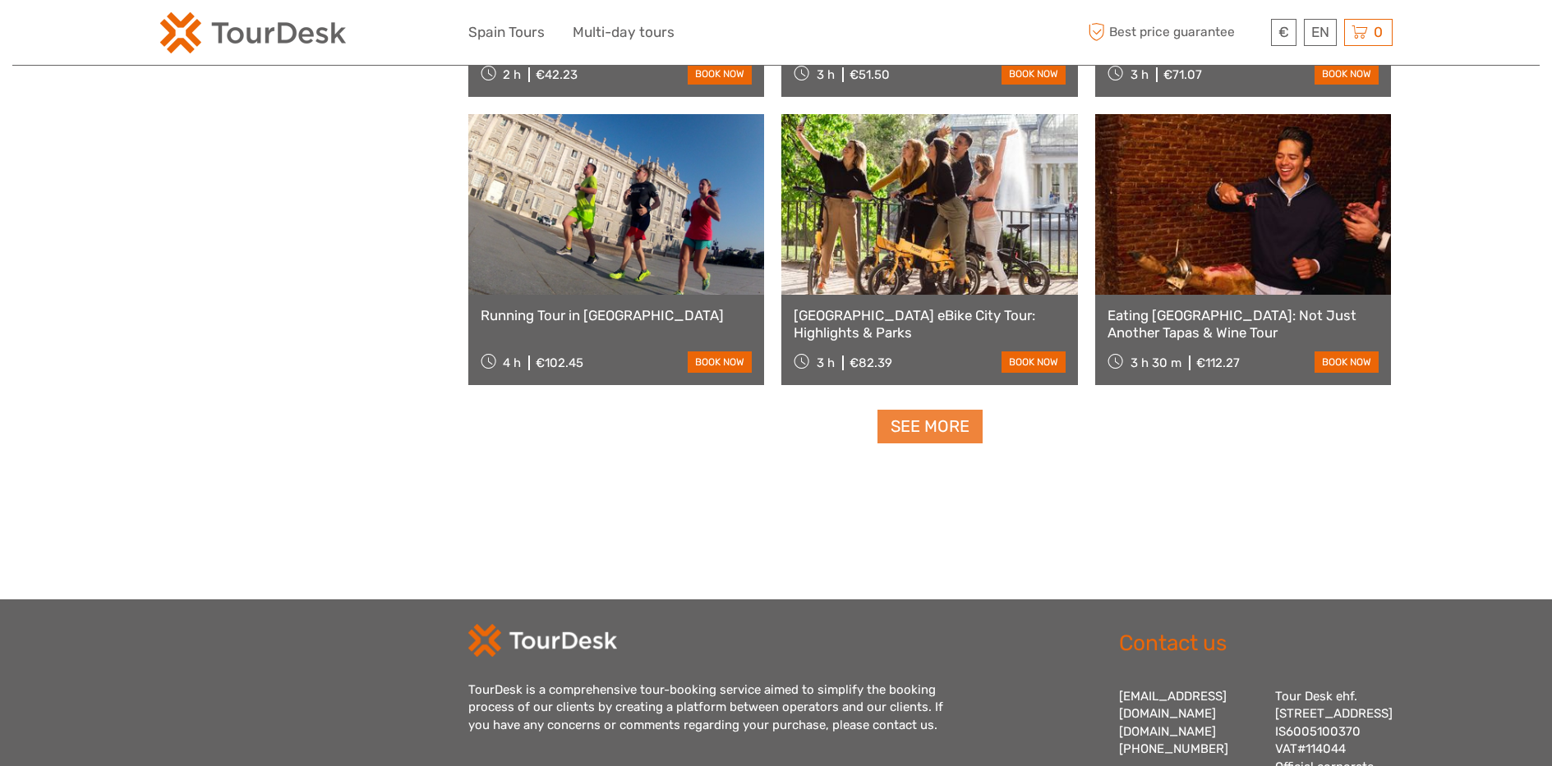
click at [949, 424] on link "See more" at bounding box center [929, 427] width 105 height 34
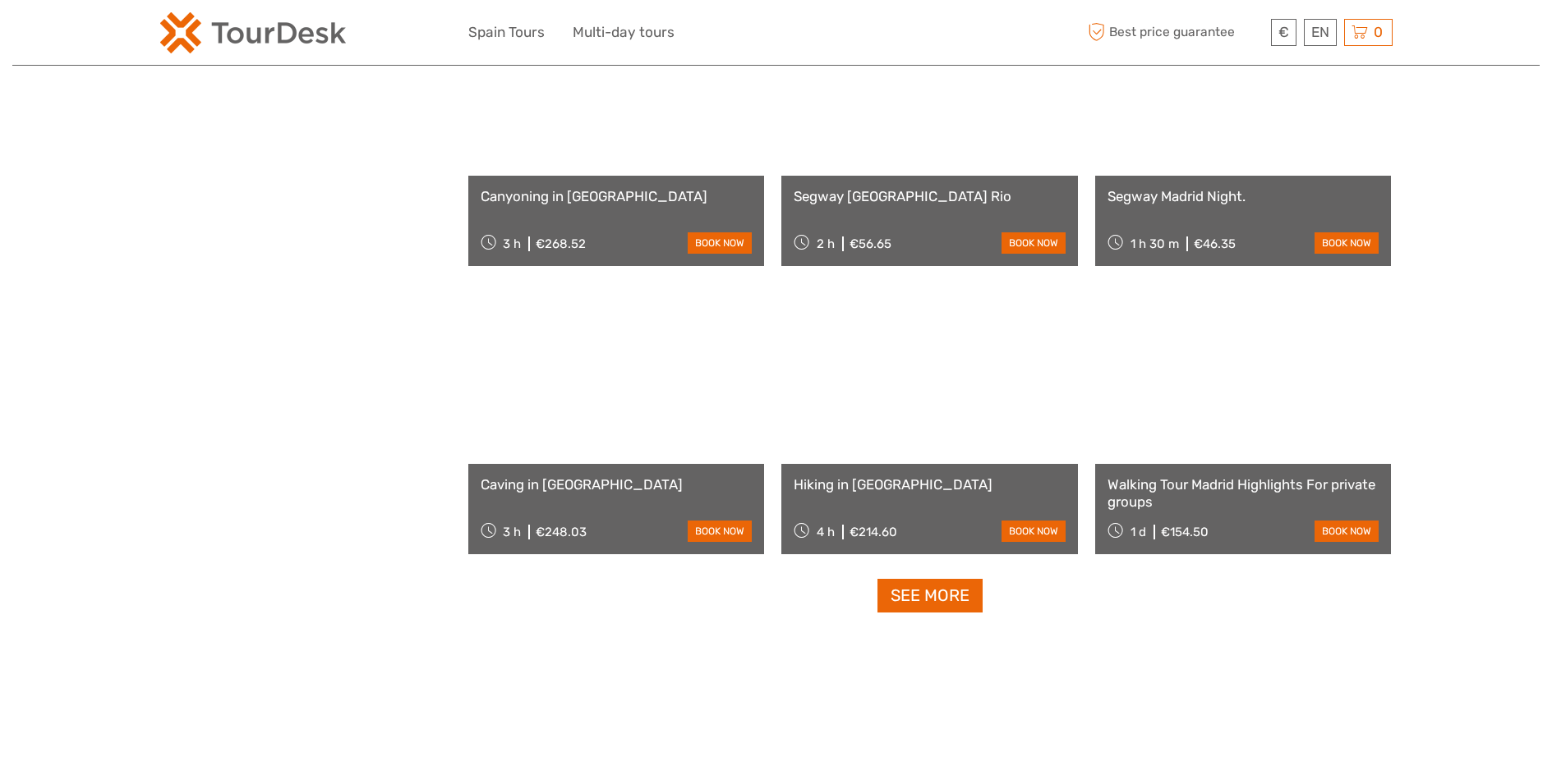
scroll to position [3164, 0]
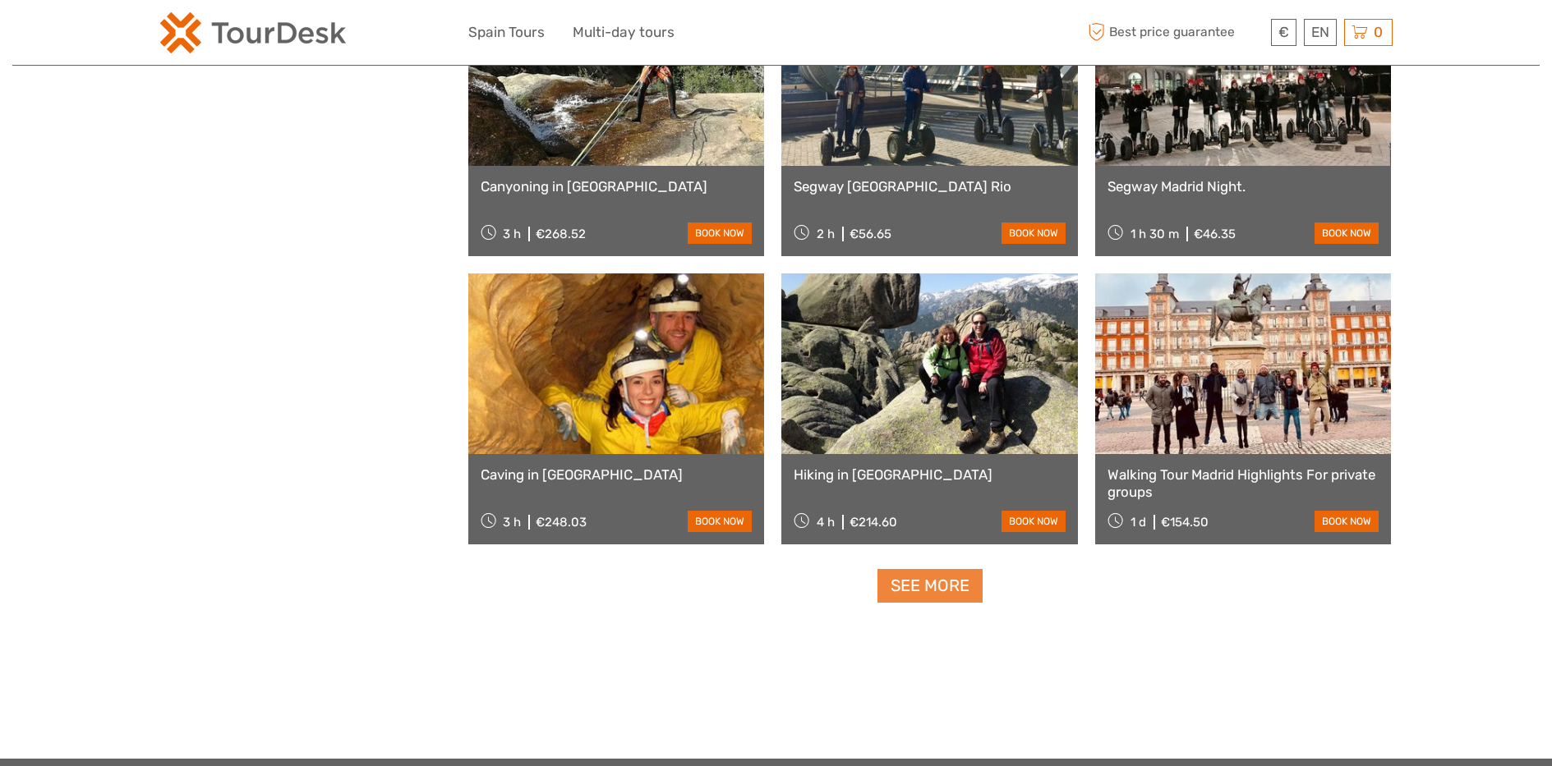
click at [937, 574] on link "See more" at bounding box center [929, 586] width 105 height 34
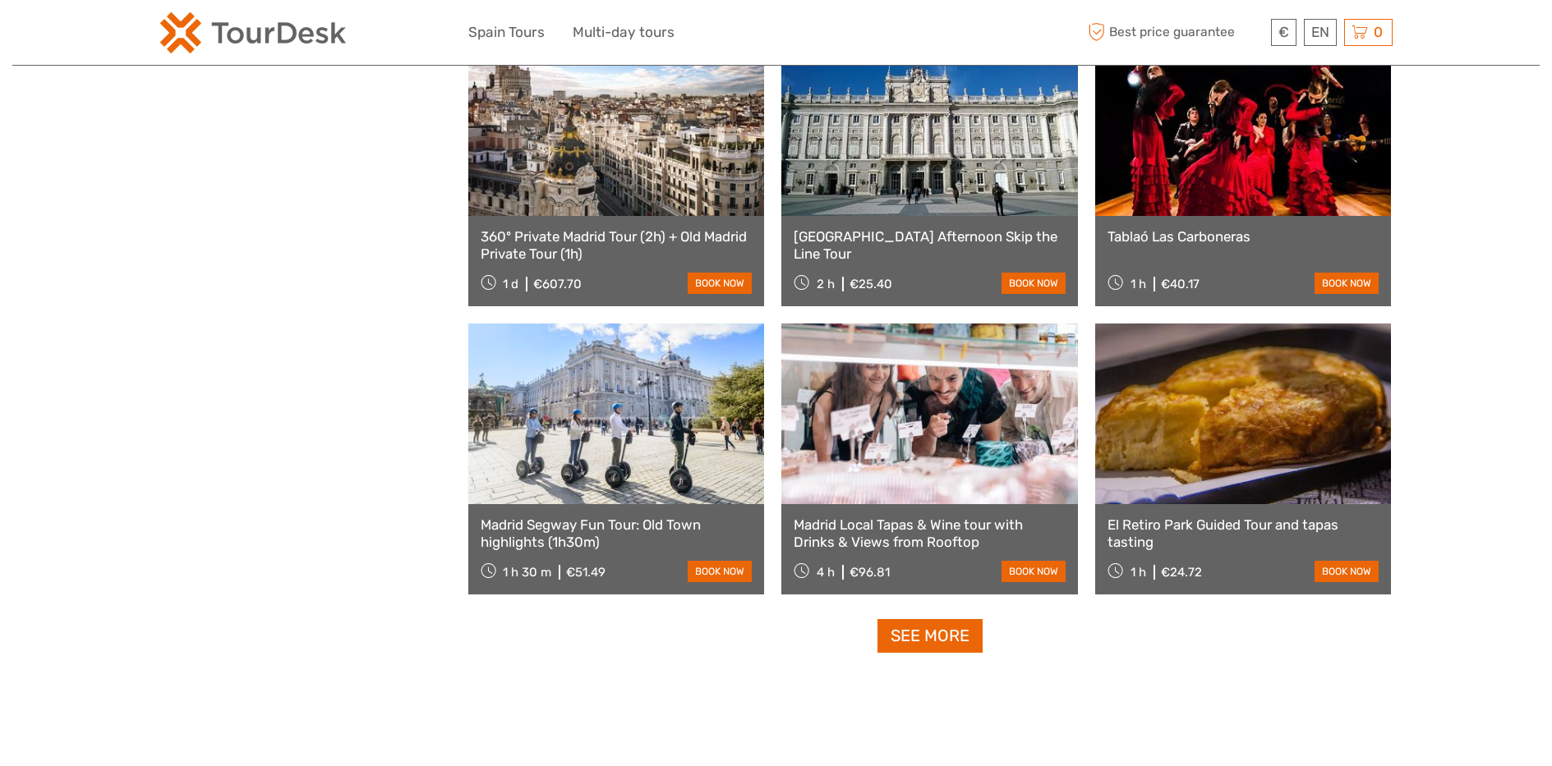
scroll to position [4849, 0]
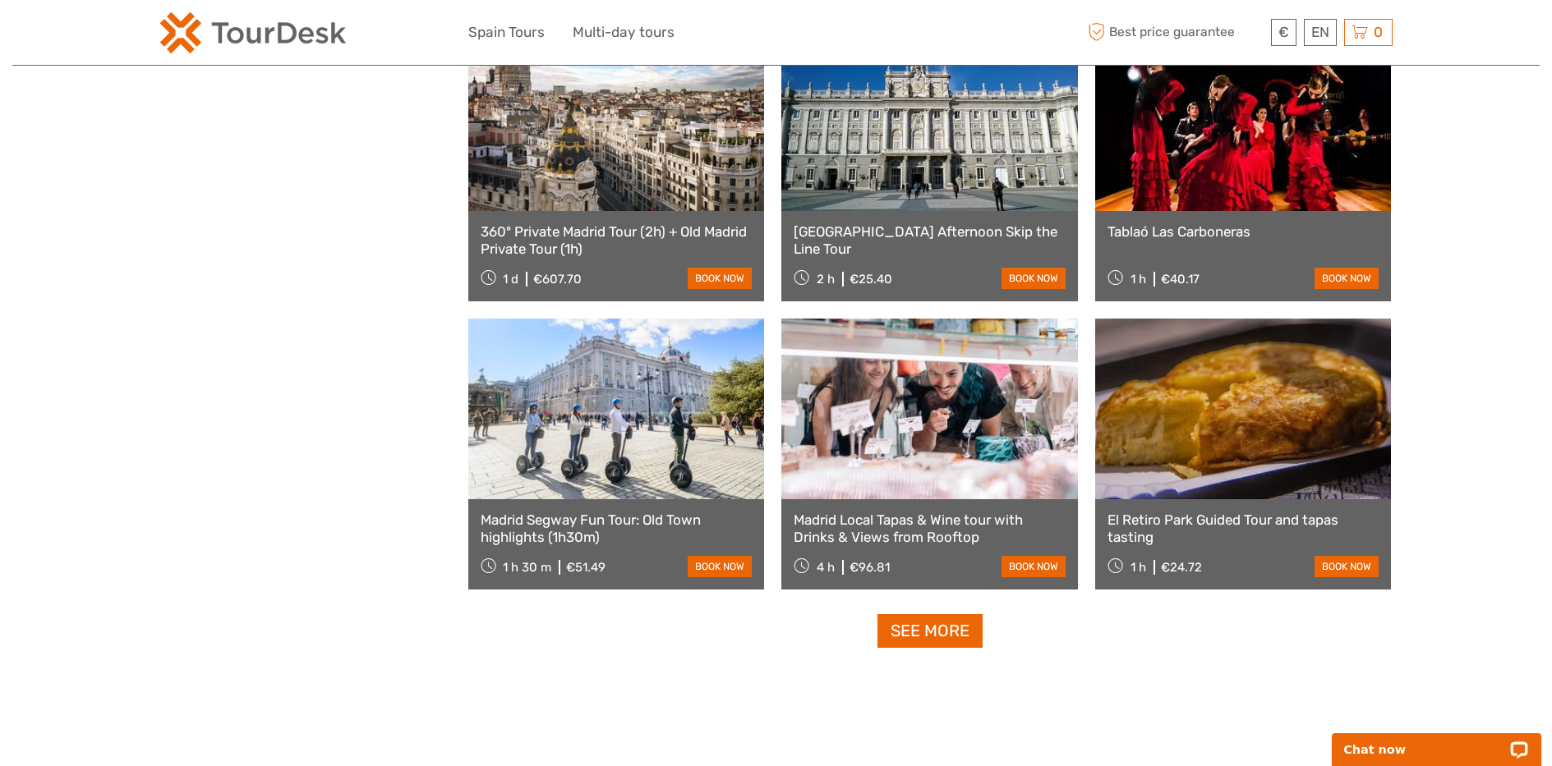
click at [936, 639] on link "See more" at bounding box center [929, 632] width 105 height 34
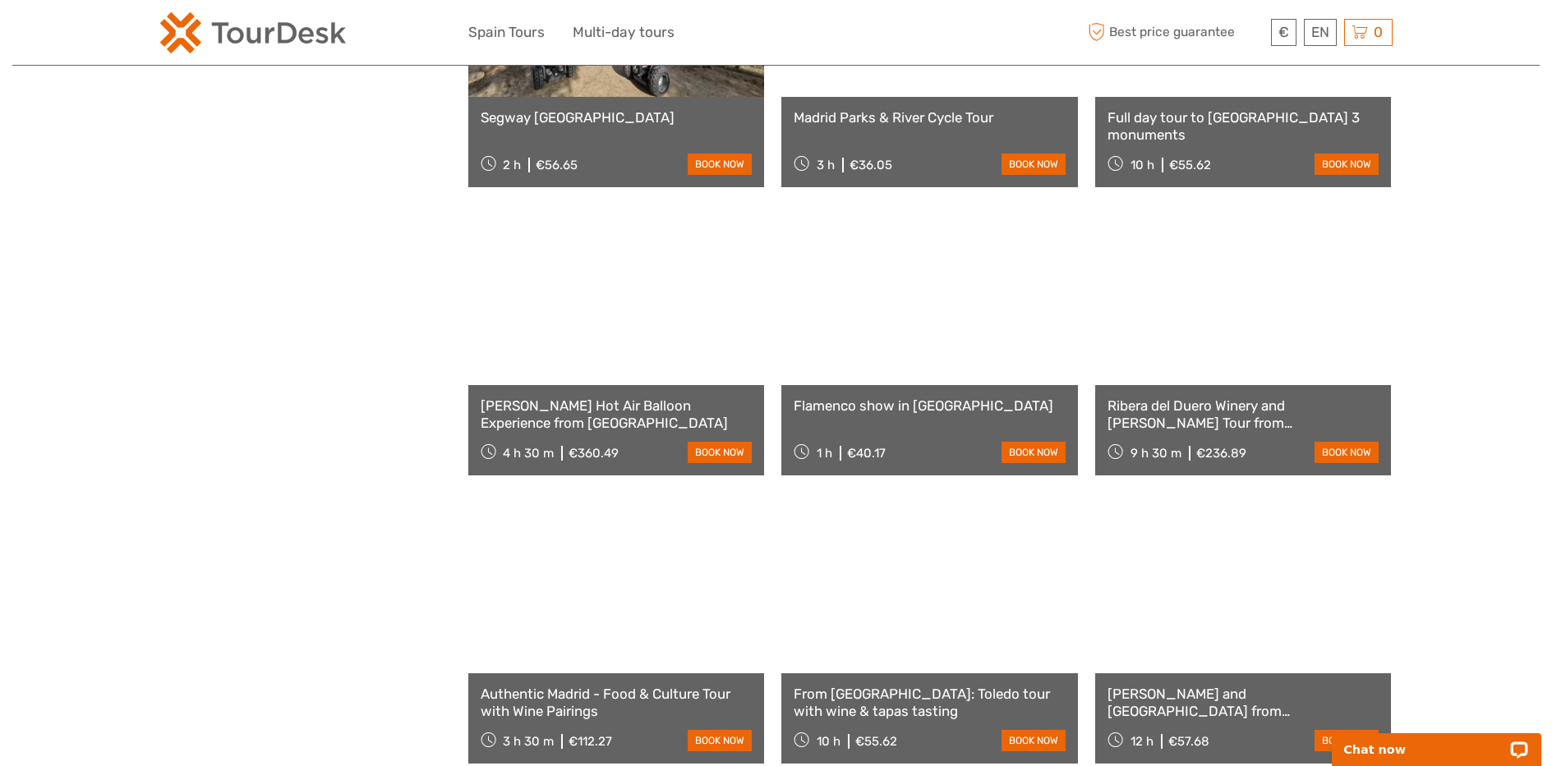
scroll to position [6118, 0]
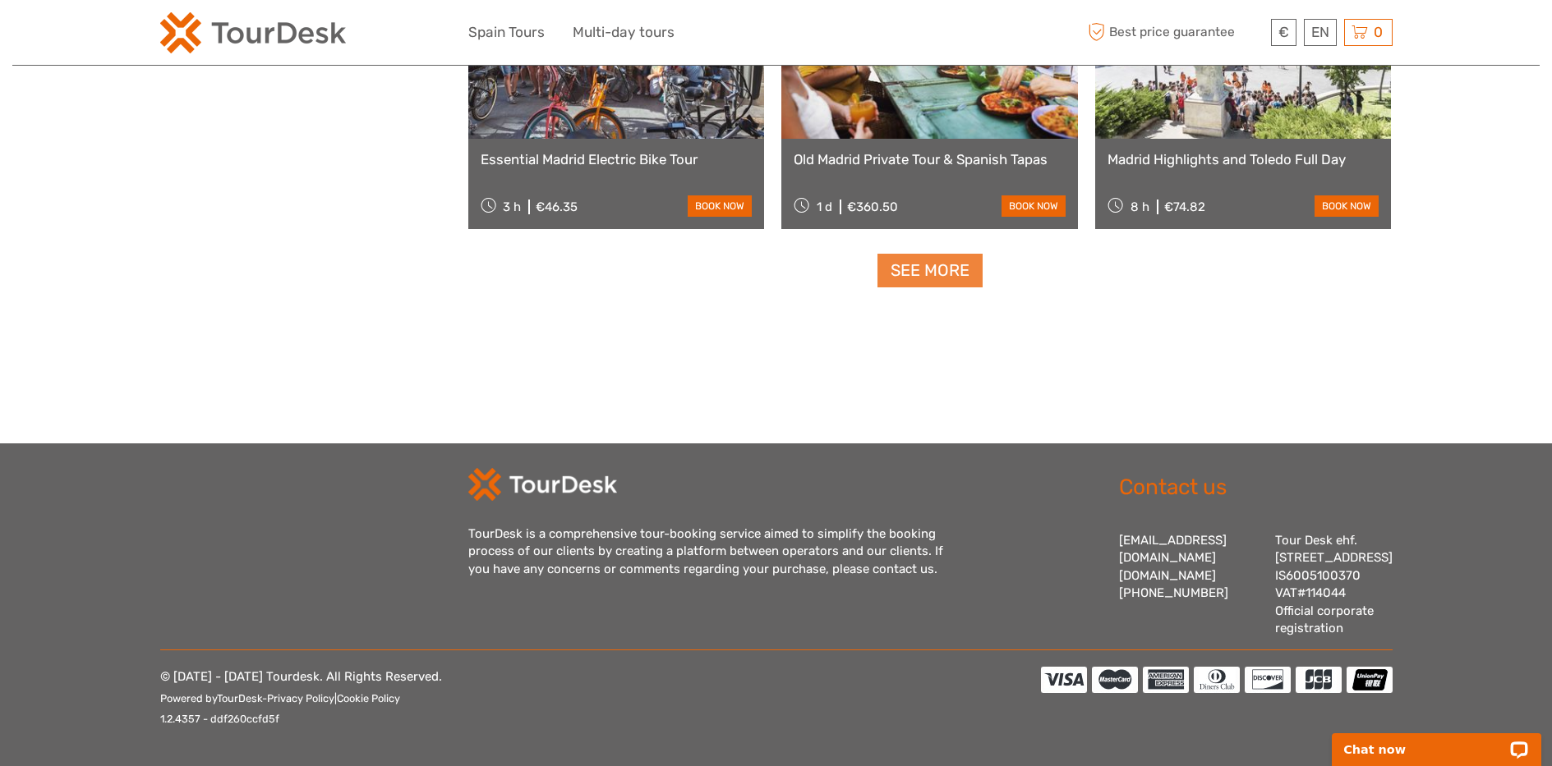
click at [945, 254] on link "See more" at bounding box center [929, 271] width 105 height 34
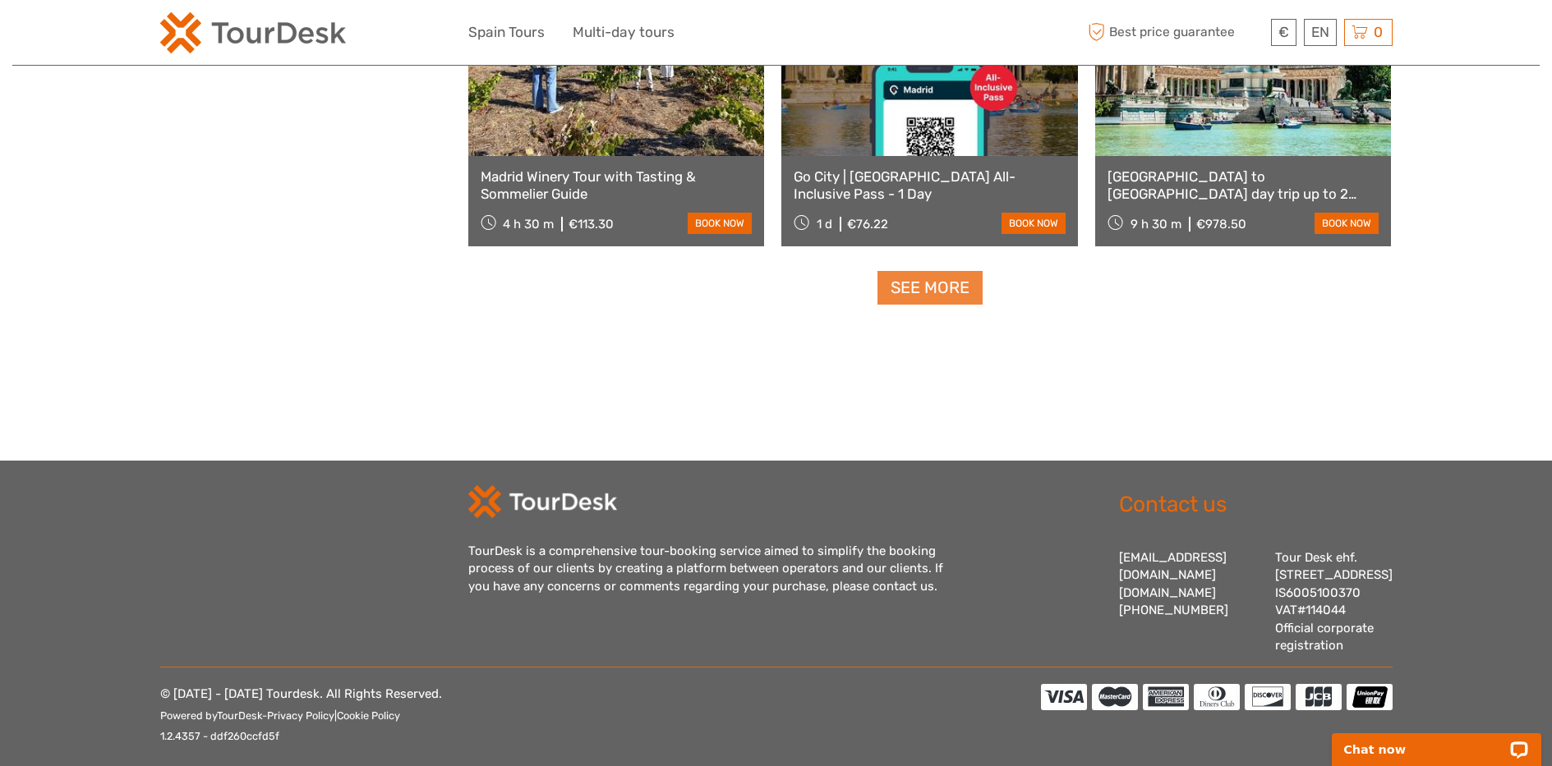
click at [955, 288] on link "See more" at bounding box center [929, 288] width 105 height 34
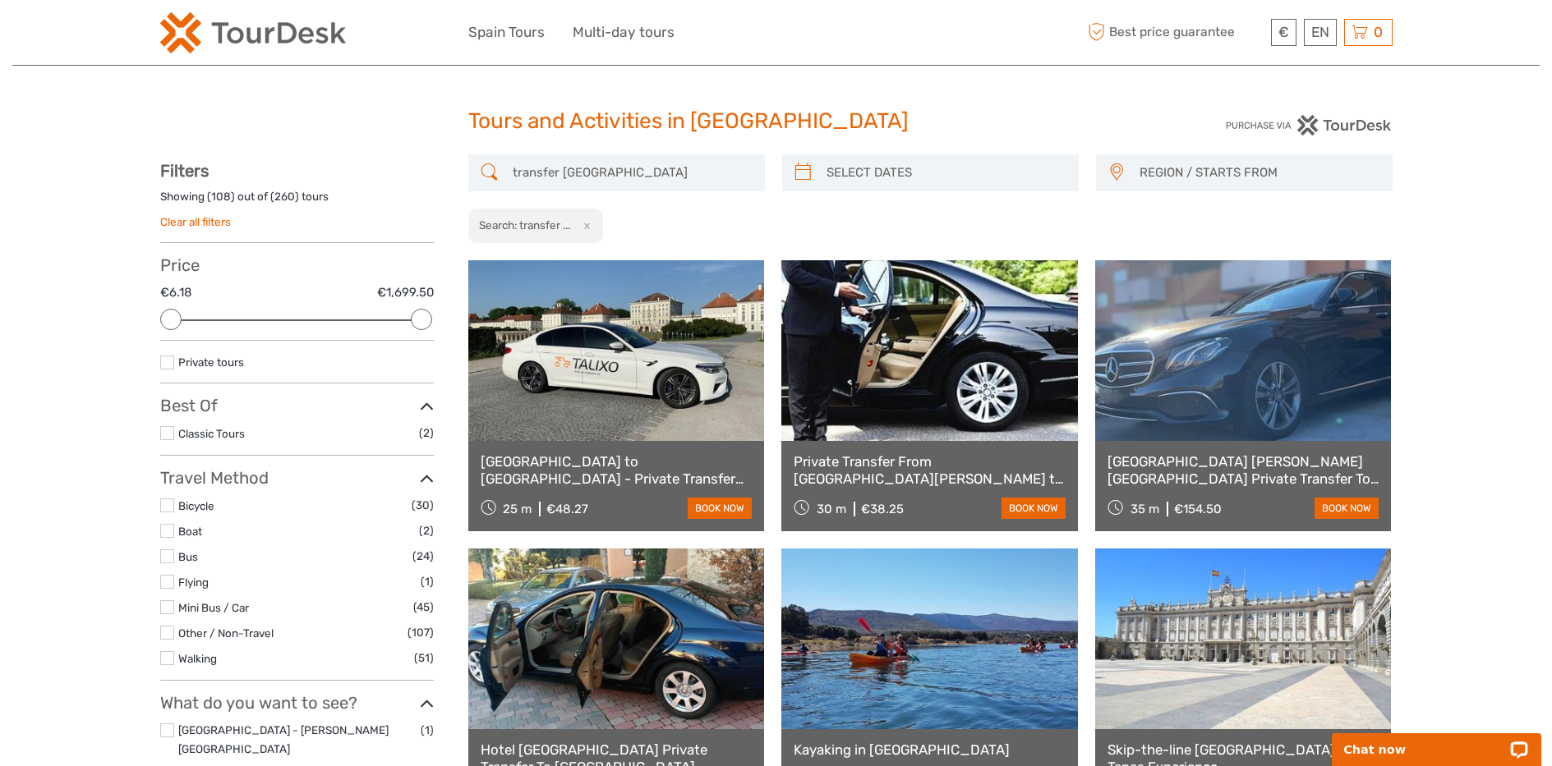
scroll to position [0, 0]
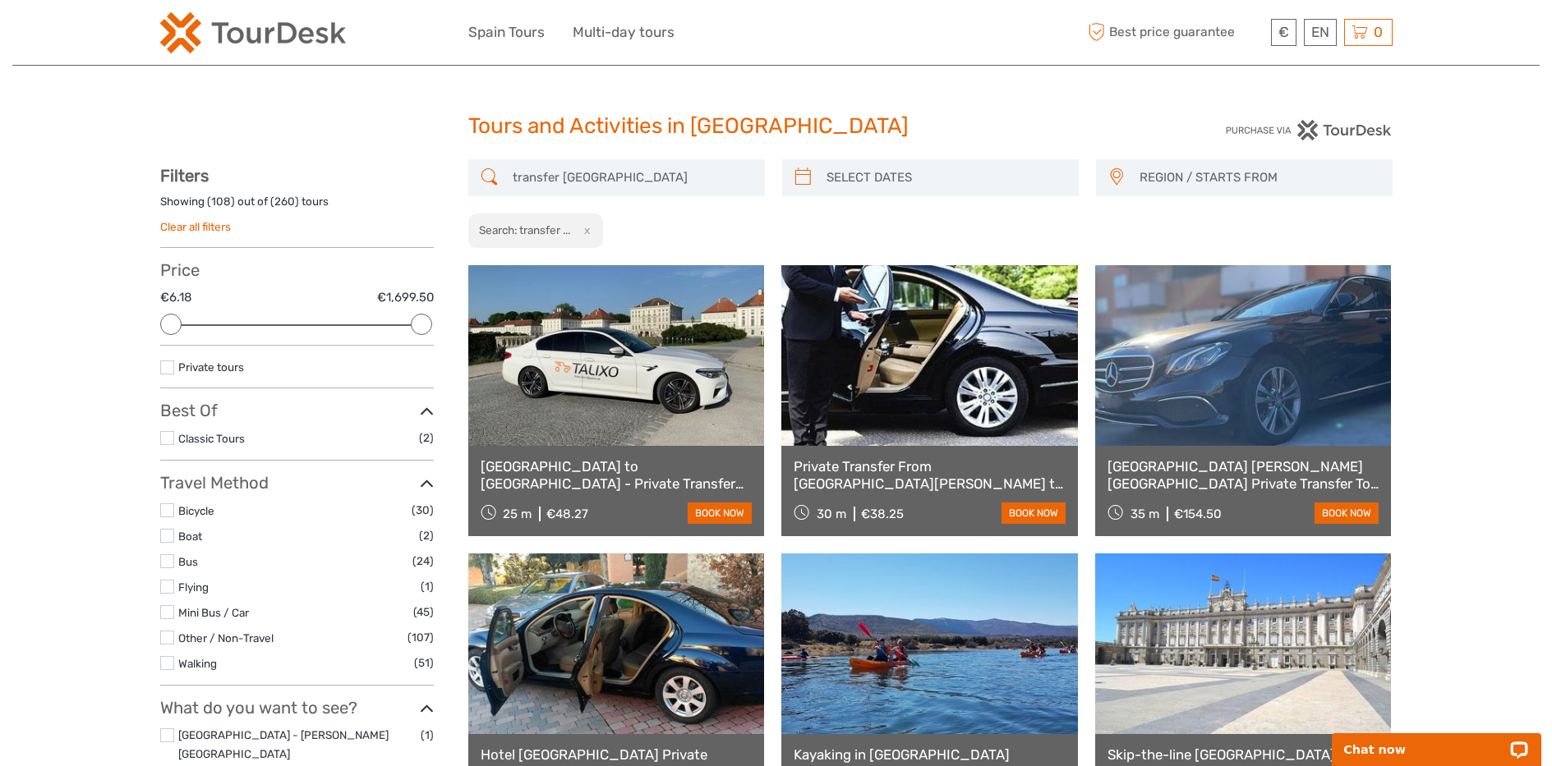
drag, startPoint x: 559, startPoint y: 177, endPoint x: 647, endPoint y: 182, distance: 87.2
click at [647, 182] on input "transfer madrid" at bounding box center [631, 177] width 251 height 29
drag, startPoint x: 562, startPoint y: 179, endPoint x: 658, endPoint y: 179, distance: 96.1
click at [658, 179] on input "transfer madrid" at bounding box center [631, 177] width 251 height 29
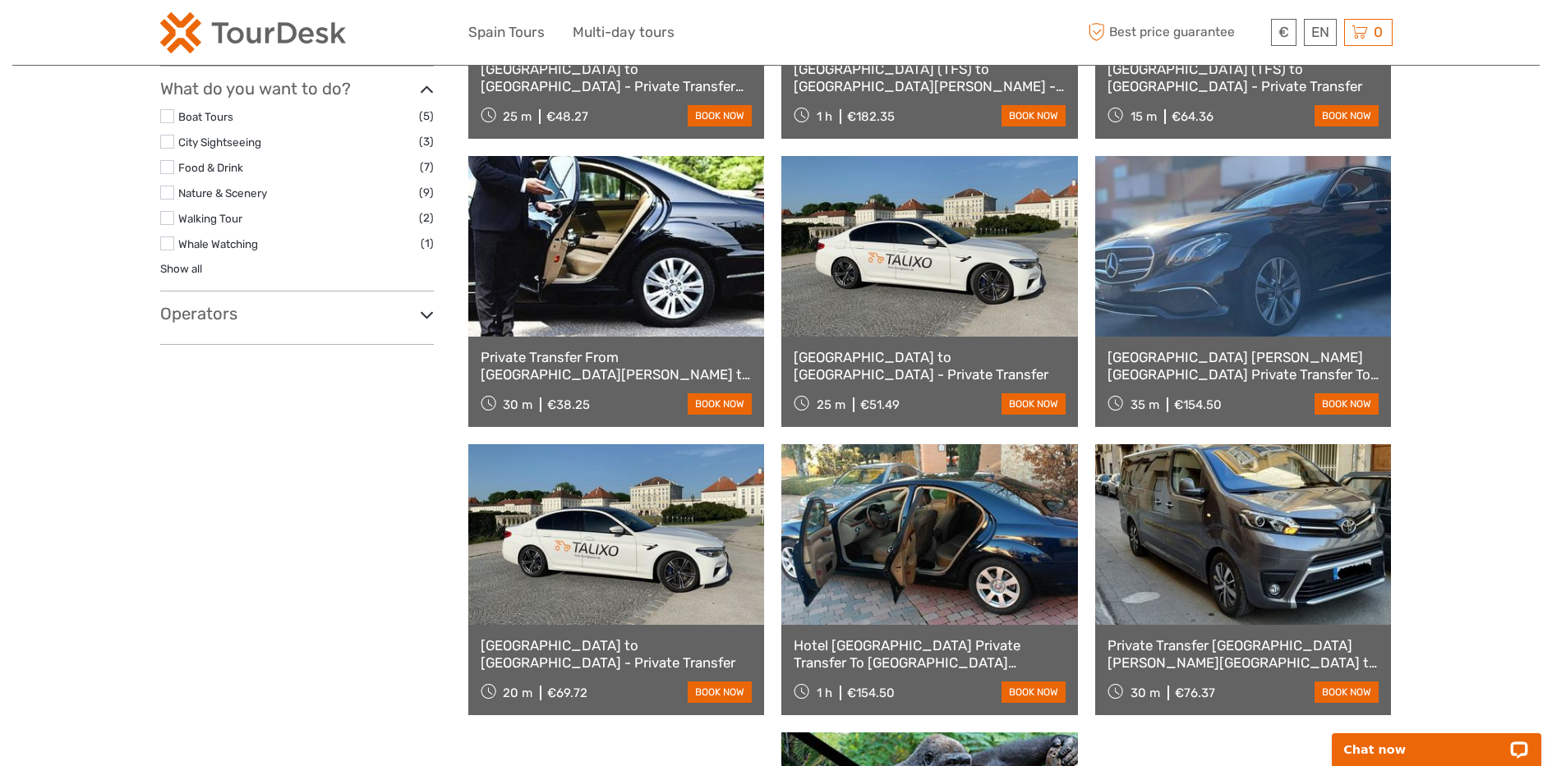
scroll to position [689, 0]
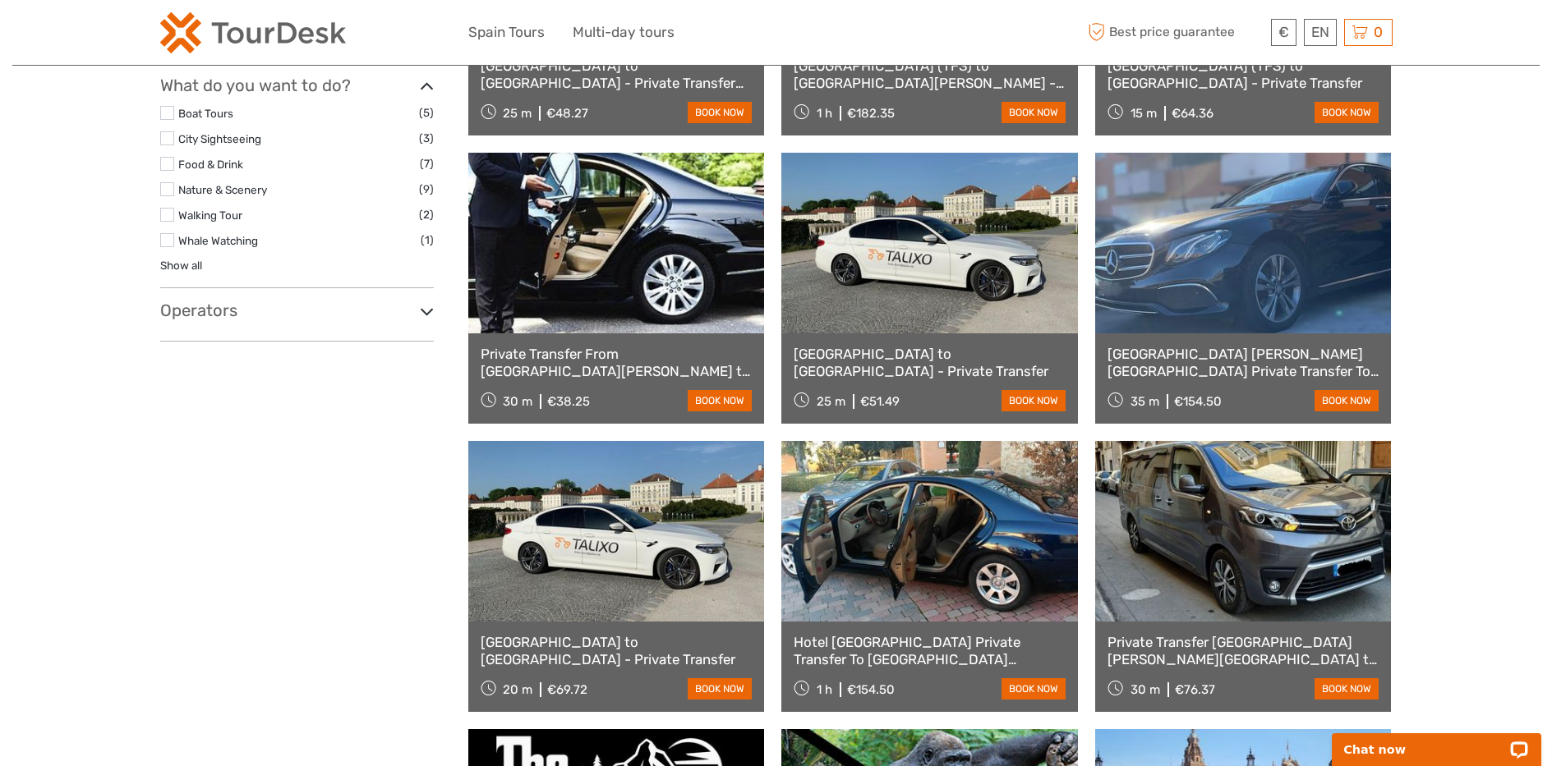
type input "transfer airport"
click at [622, 234] on link at bounding box center [616, 243] width 297 height 181
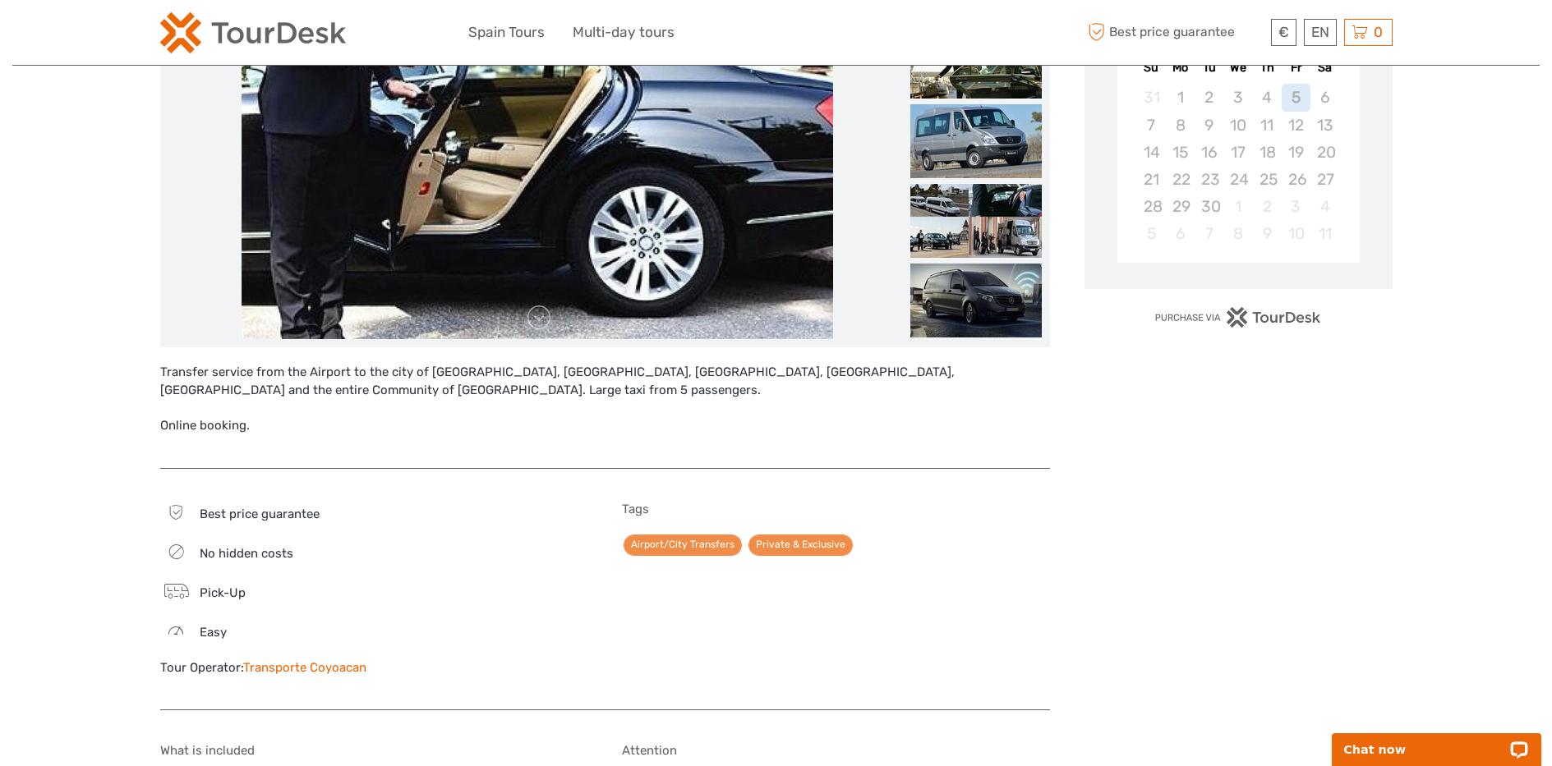
scroll to position [394, 0]
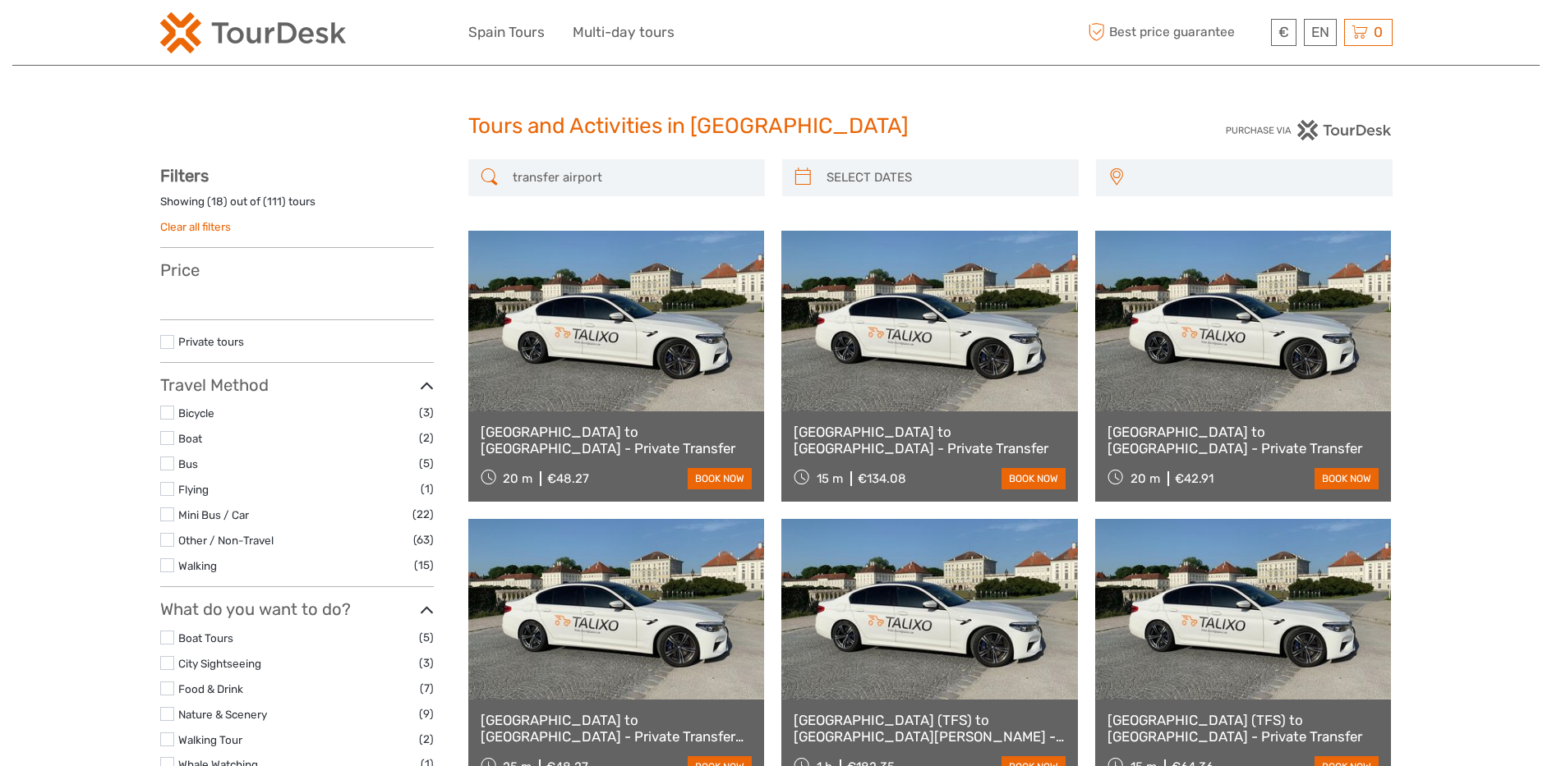
select select
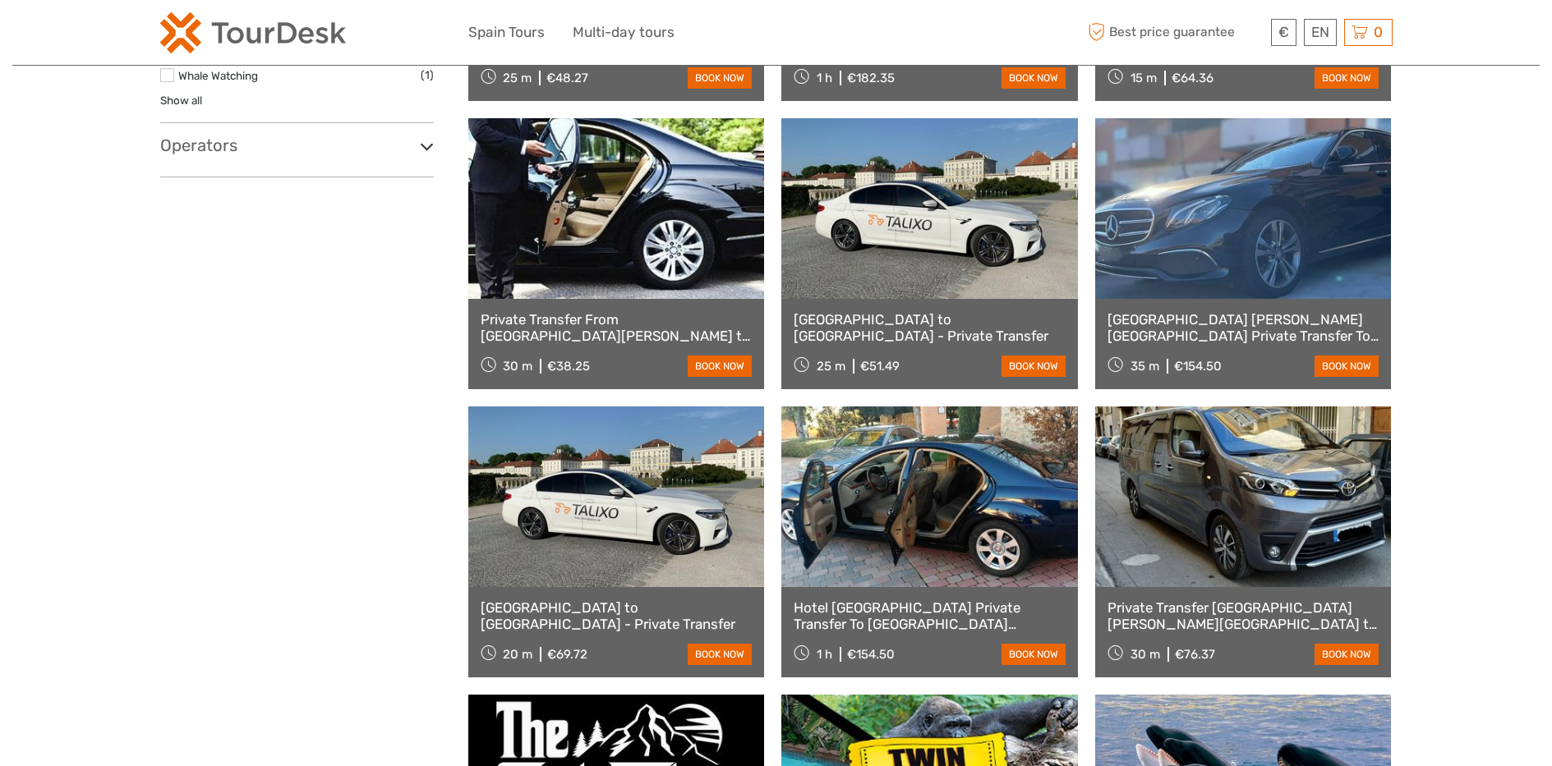
select select
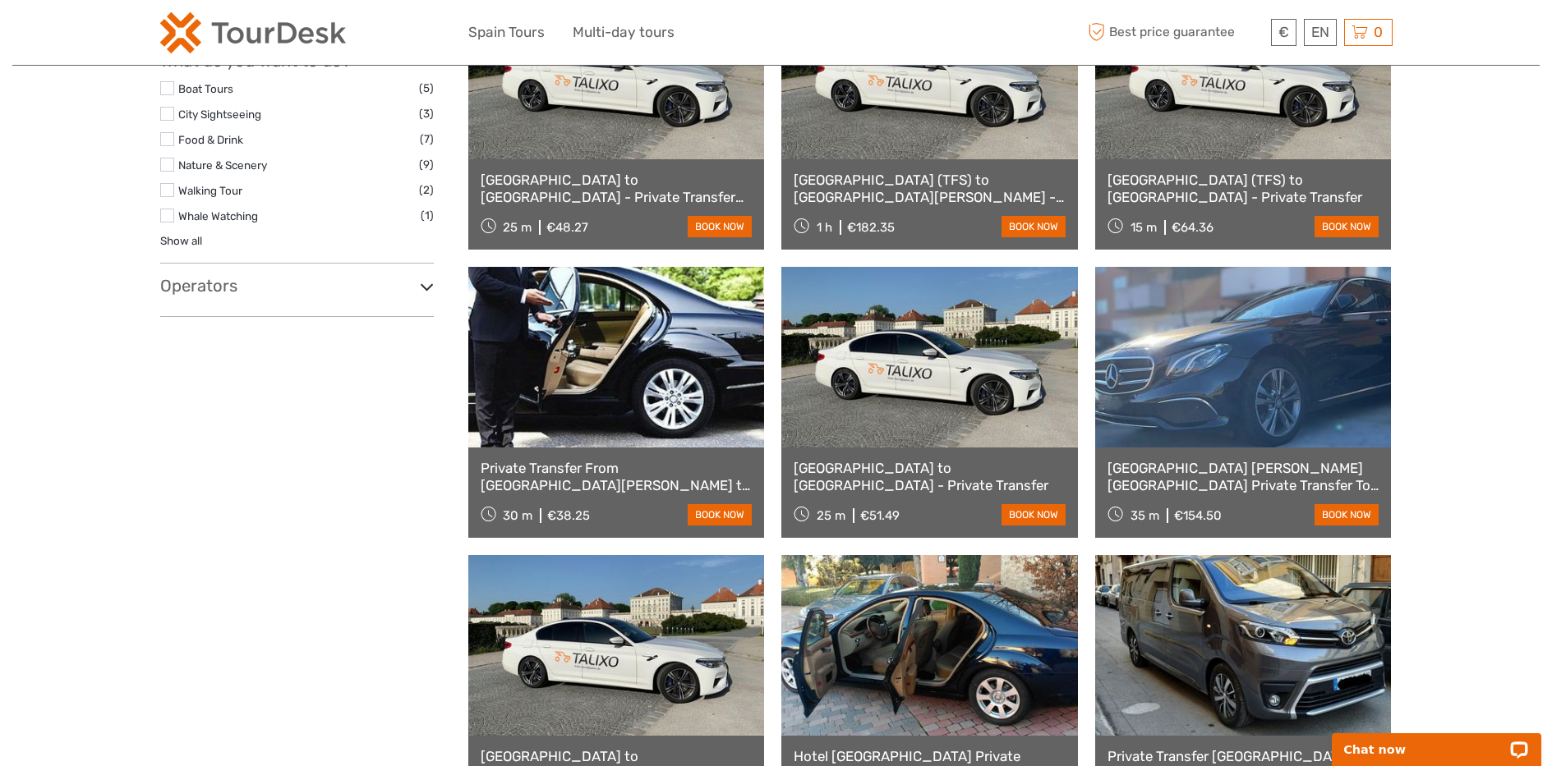
scroll to position [730, 0]
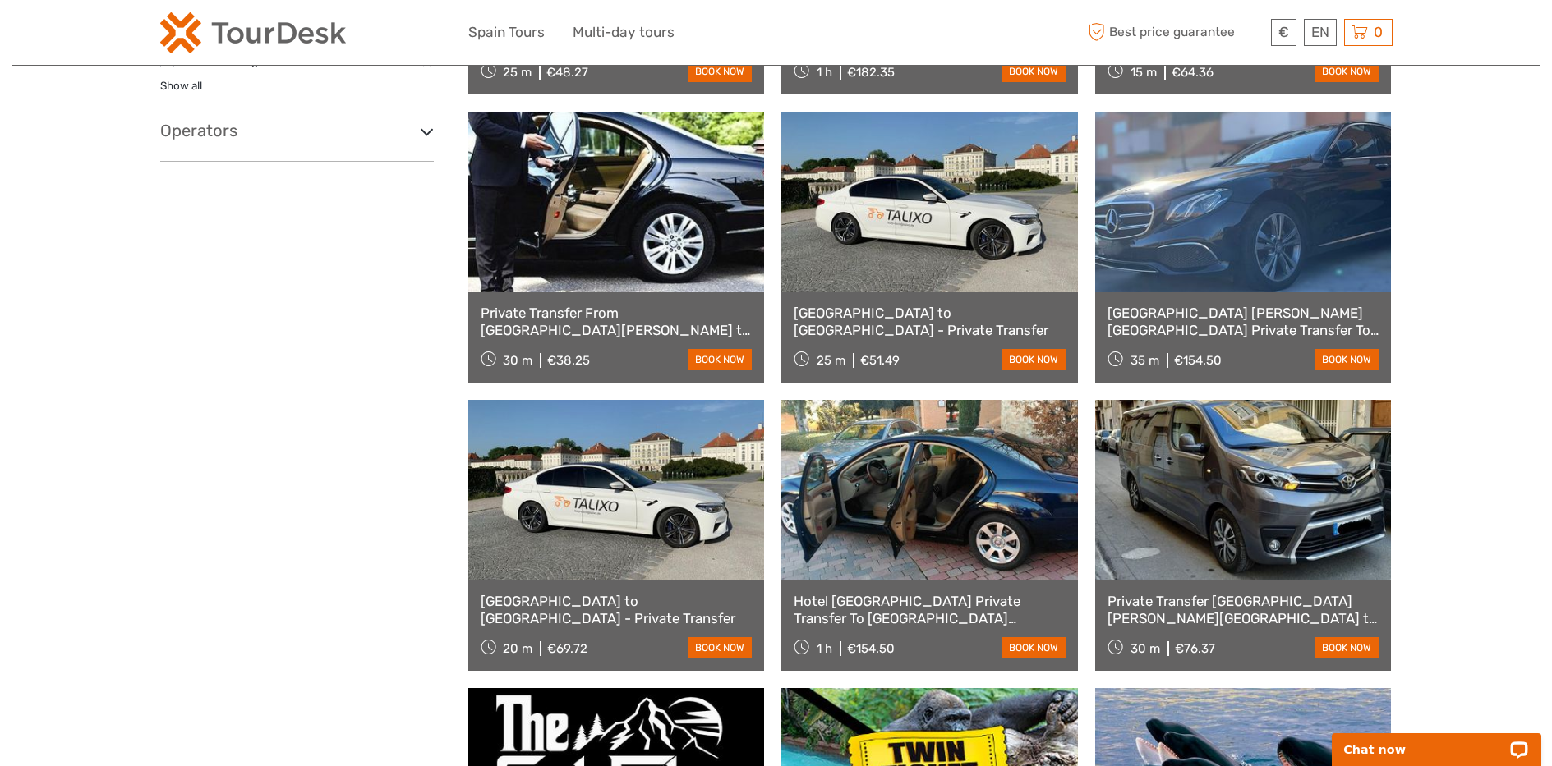
click at [1218, 468] on link at bounding box center [1243, 490] width 297 height 181
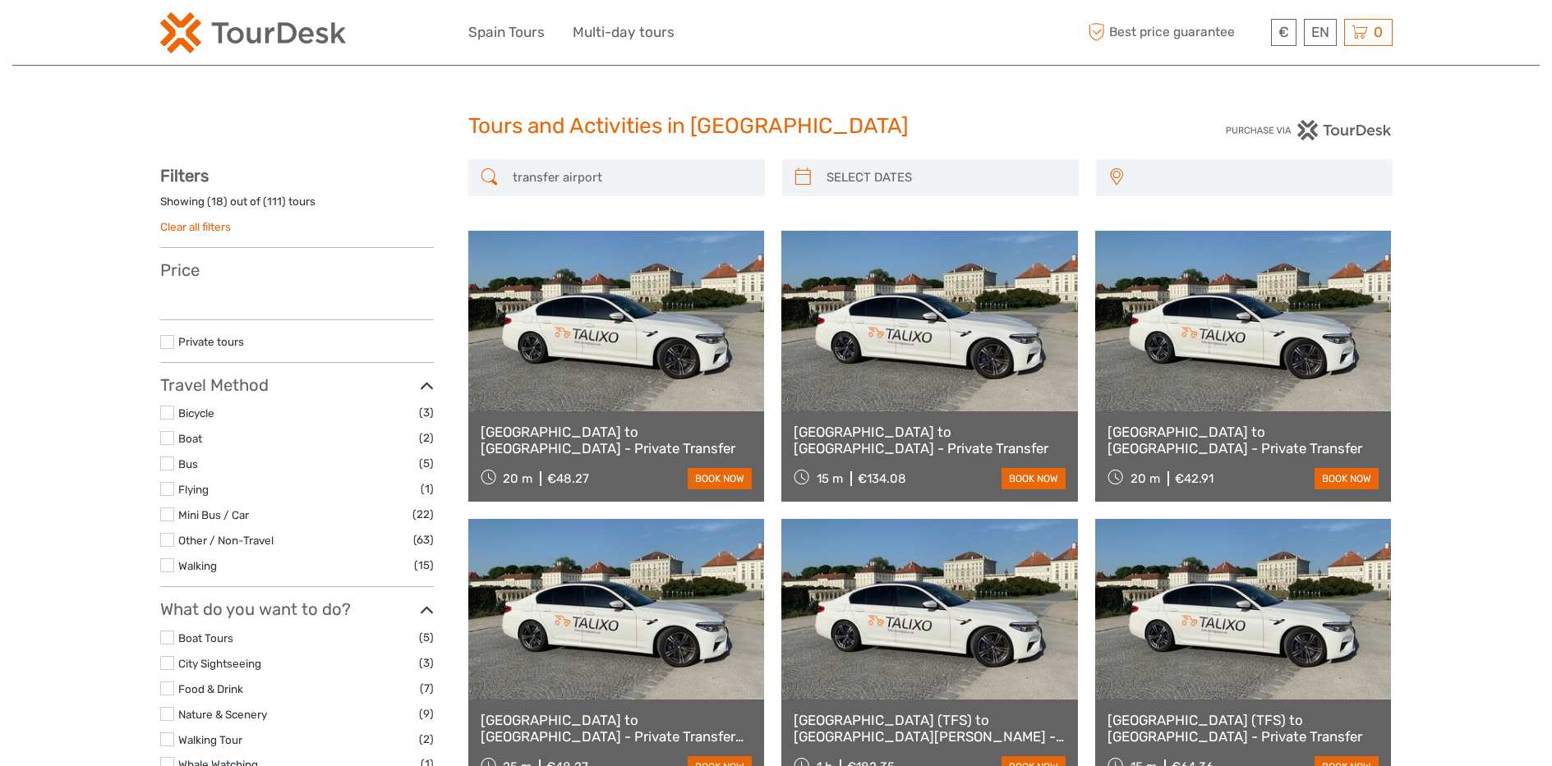
select select
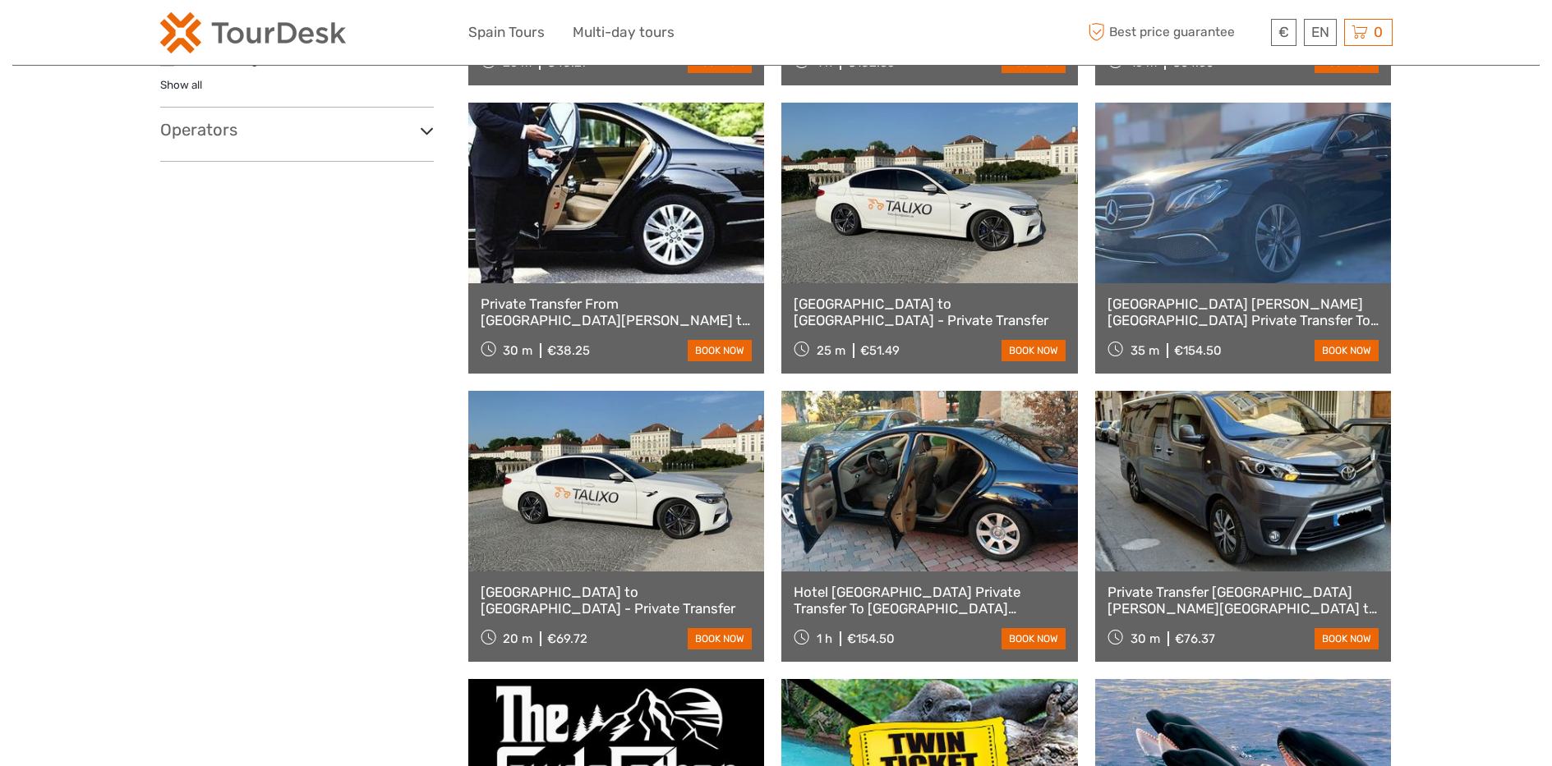
scroll to position [730, 0]
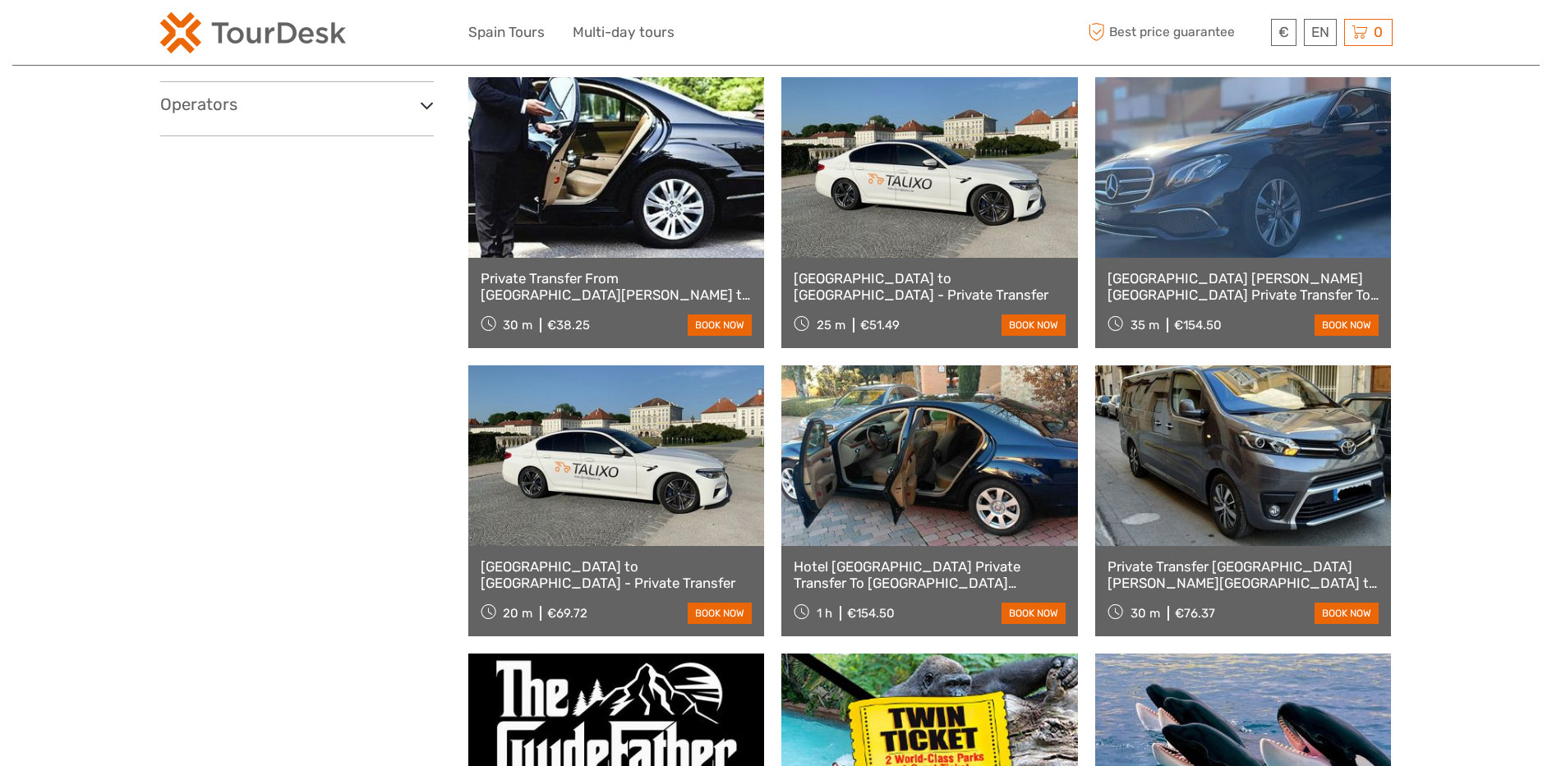
select select
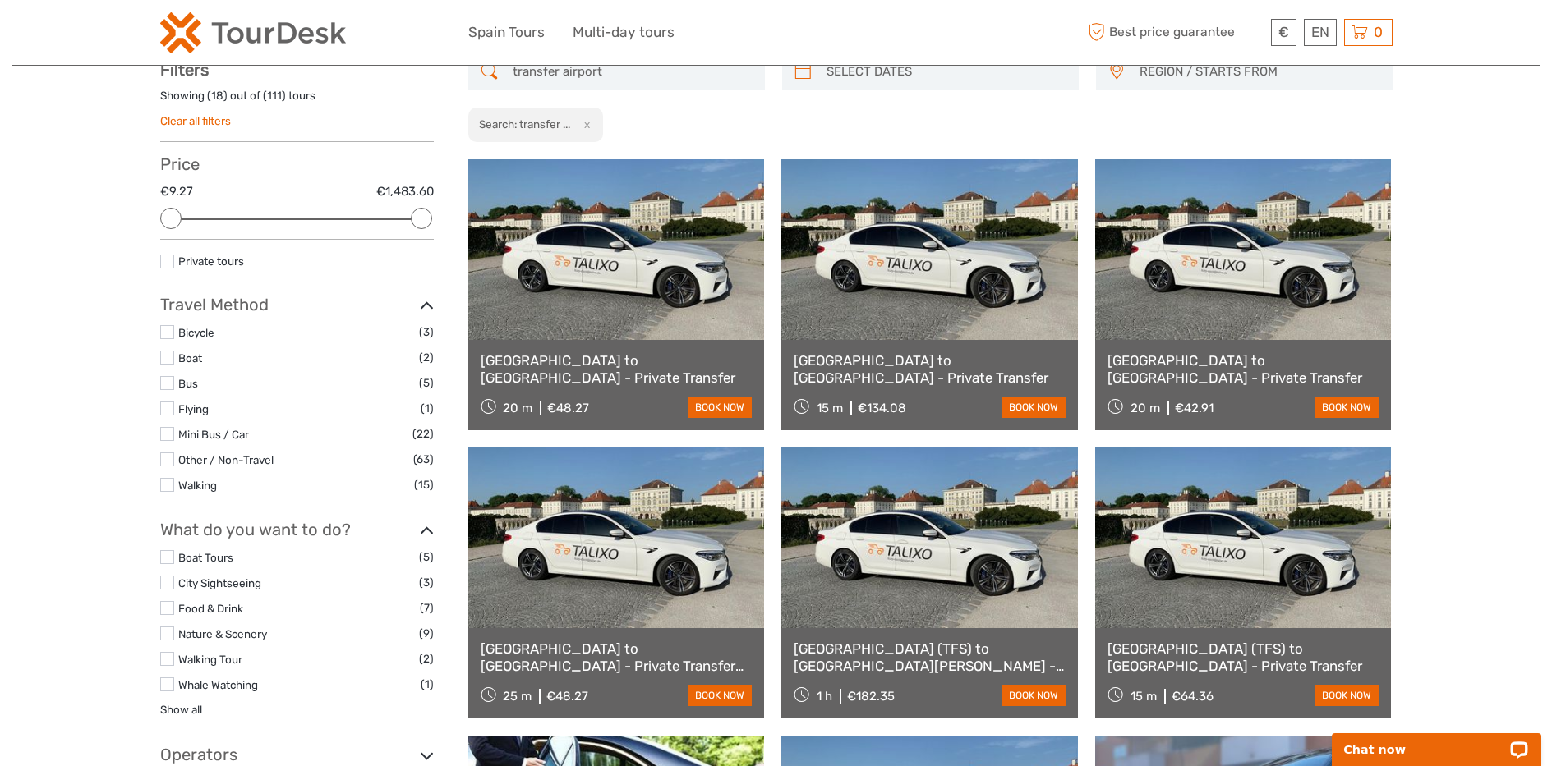
scroll to position [161, 0]
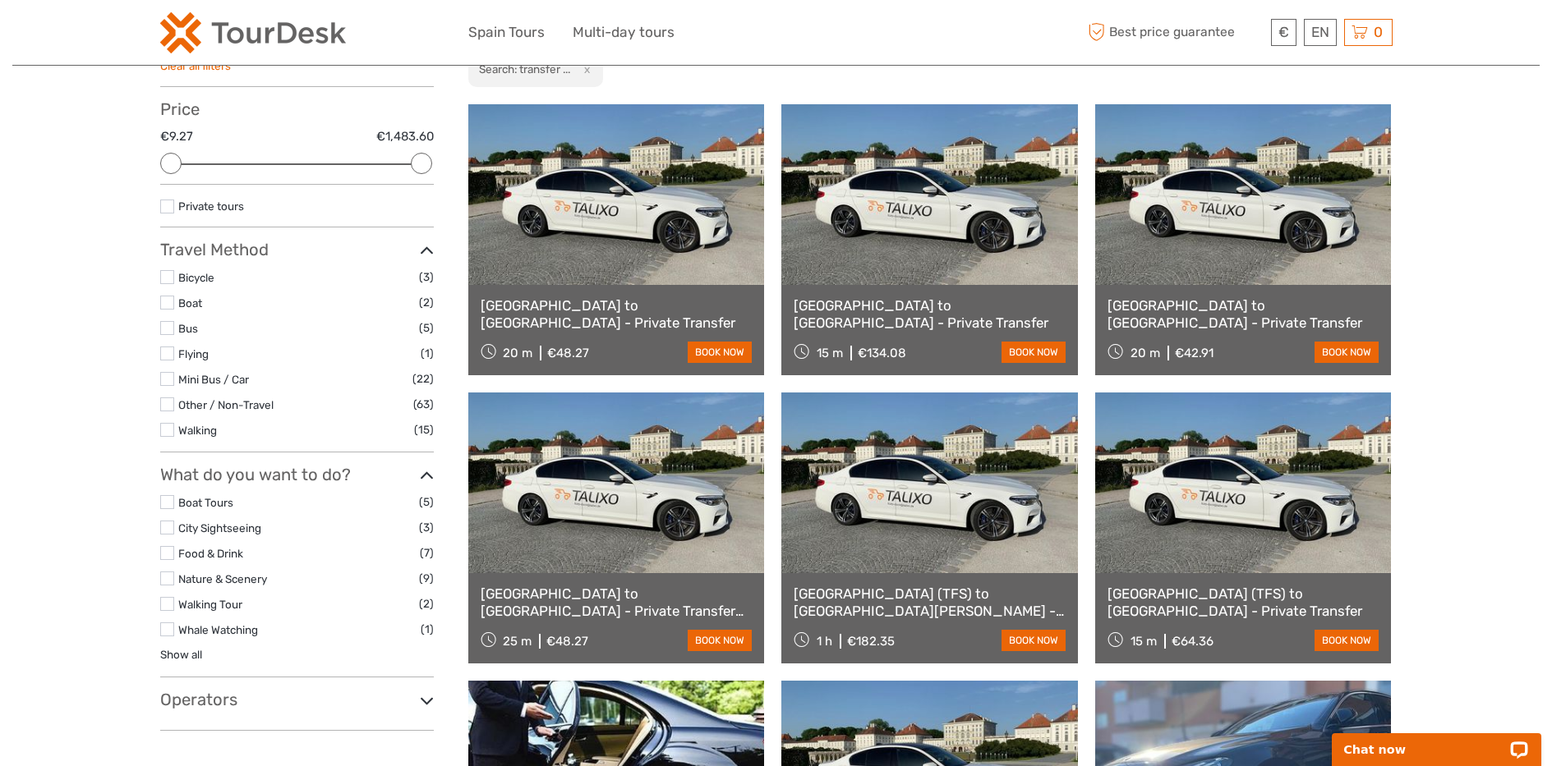
click at [578, 472] on link at bounding box center [616, 483] width 297 height 181
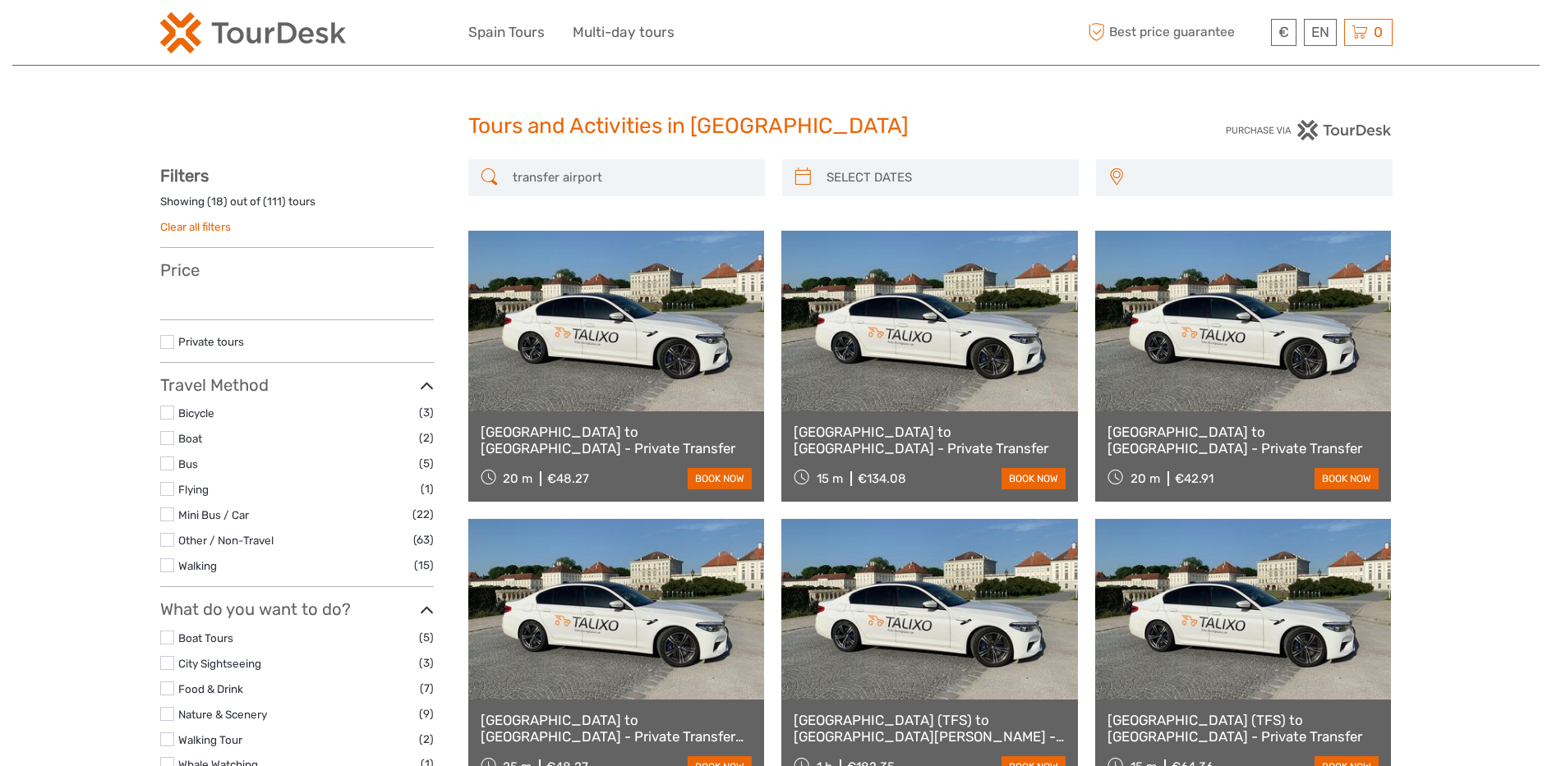
select select
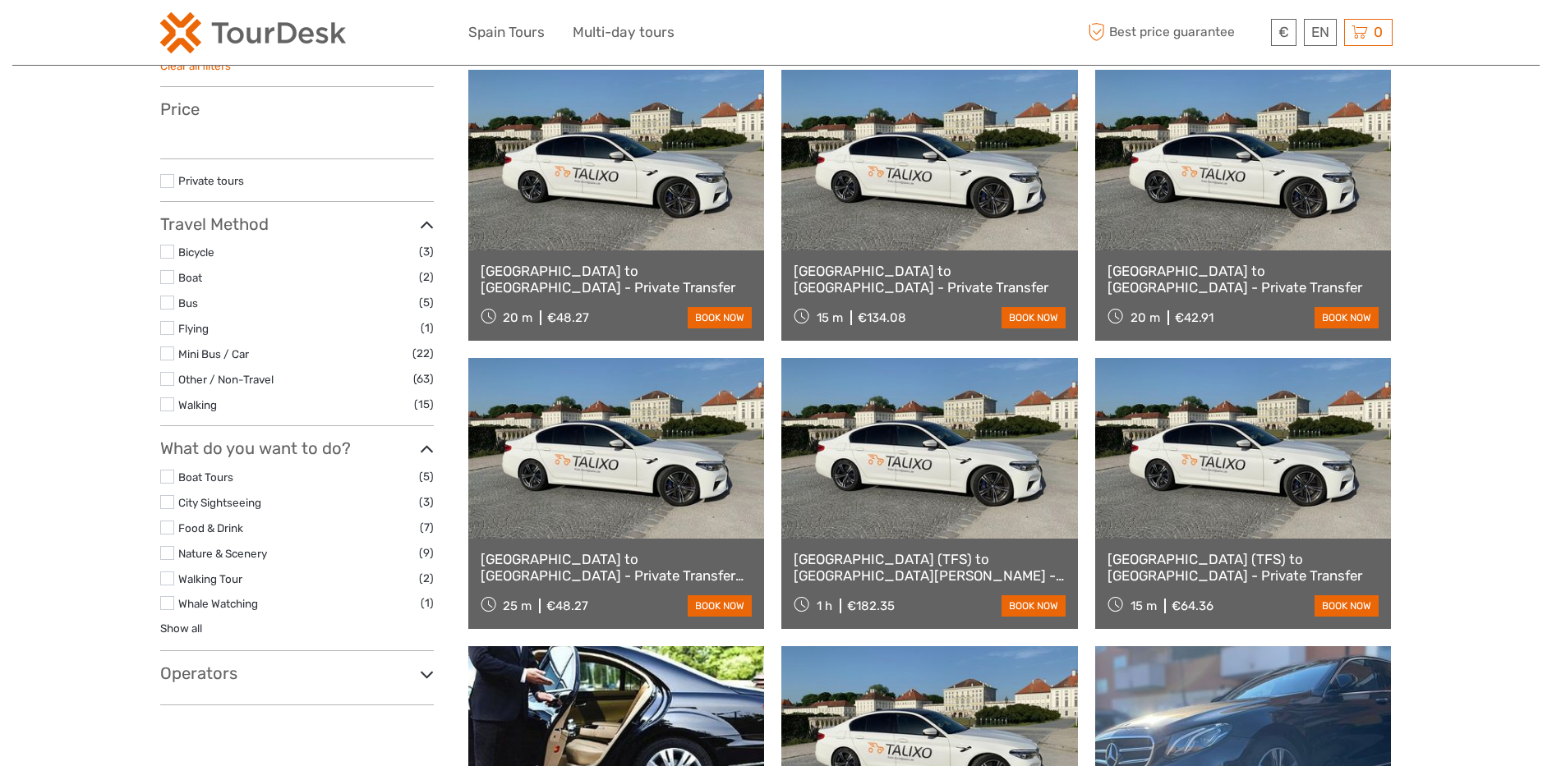
select select
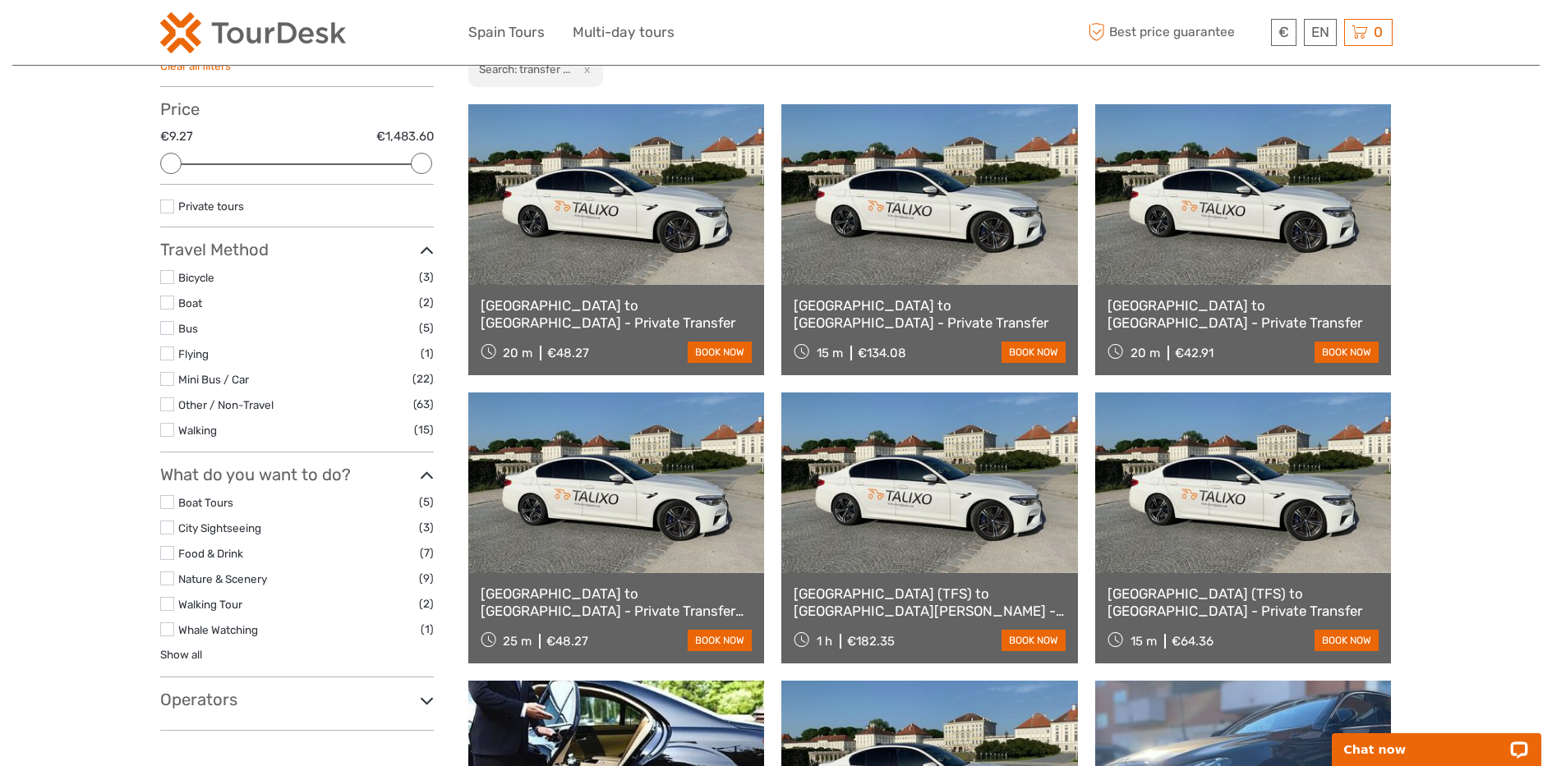
scroll to position [0, 0]
